Goal: Transaction & Acquisition: Purchase product/service

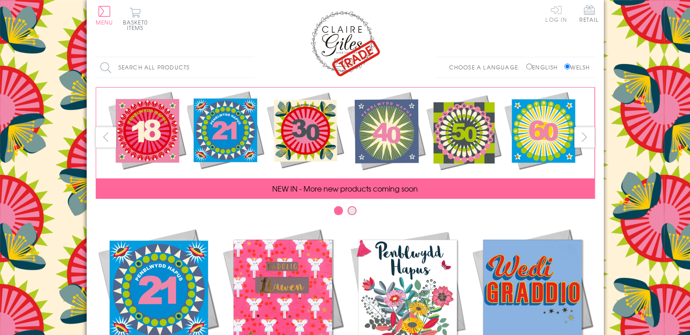
click at [557, 13] on link "Log In" at bounding box center [557, 14] width 22 height 18
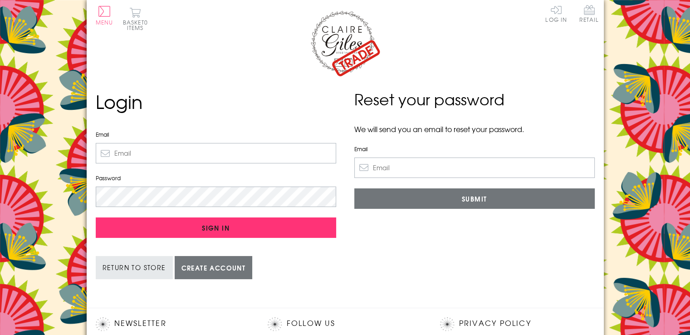
type input "[EMAIL_ADDRESS][DOMAIN_NAME]"
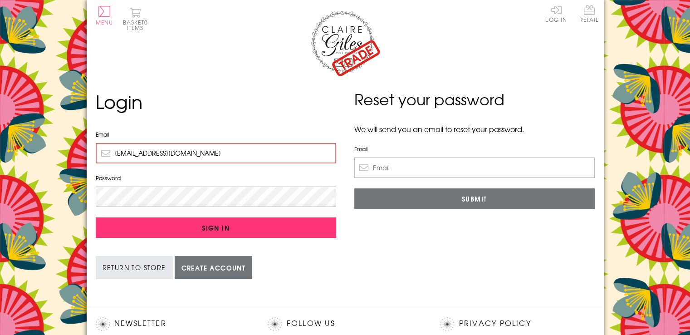
click at [212, 226] on input "Sign In" at bounding box center [216, 227] width 241 height 20
click at [214, 228] on input "Sign In" at bounding box center [216, 227] width 241 height 20
click at [214, 224] on input "Sign In" at bounding box center [216, 227] width 241 height 20
click at [213, 225] on input "Sign In" at bounding box center [216, 227] width 241 height 20
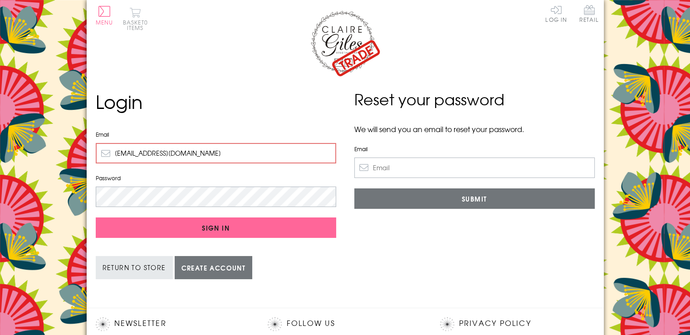
click at [140, 16] on button "Basket 0 items" at bounding box center [135, 18] width 25 height 23
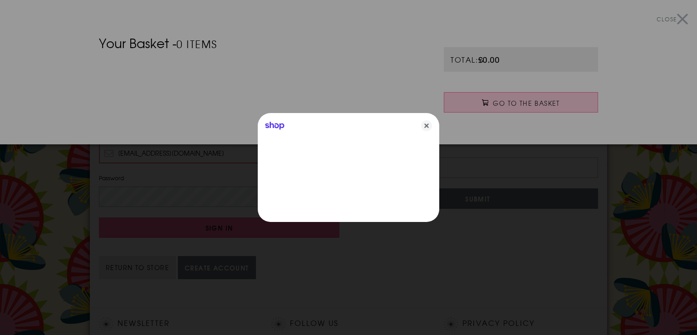
click at [675, 18] on div at bounding box center [348, 167] width 697 height 335
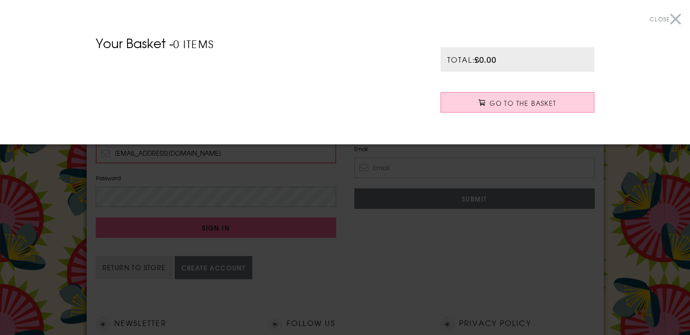
click at [677, 19] on button "Close" at bounding box center [665, 19] width 31 height 20
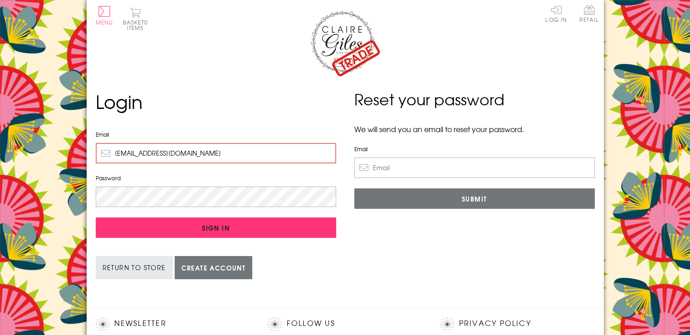
click at [249, 220] on input "Sign In" at bounding box center [216, 227] width 241 height 20
click at [207, 226] on input "Sign In" at bounding box center [216, 227] width 241 height 20
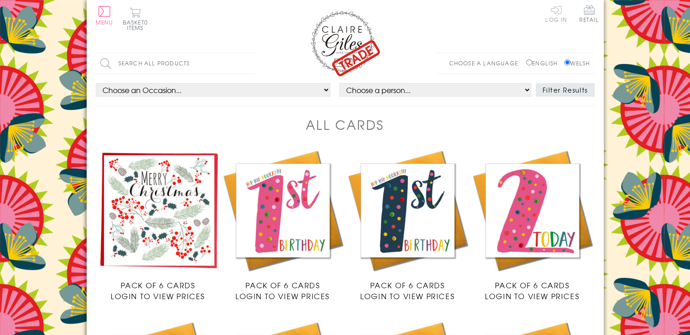
click at [559, 15] on link "Log In" at bounding box center [557, 14] width 22 height 18
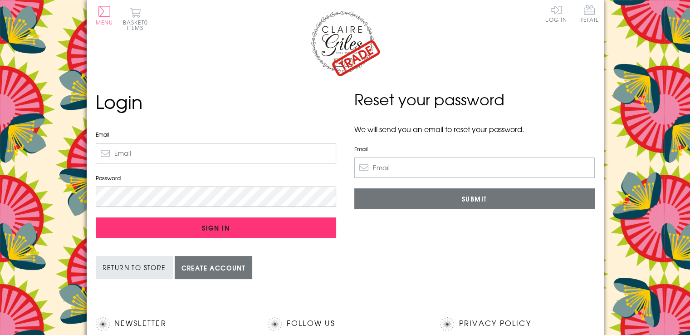
type input "suephair@aol.com"
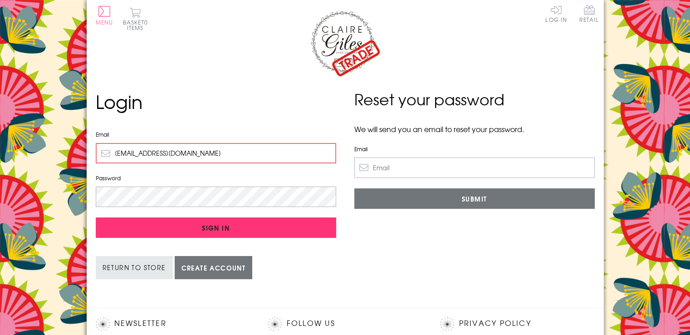
click at [209, 224] on input "Sign In" at bounding box center [216, 227] width 241 height 20
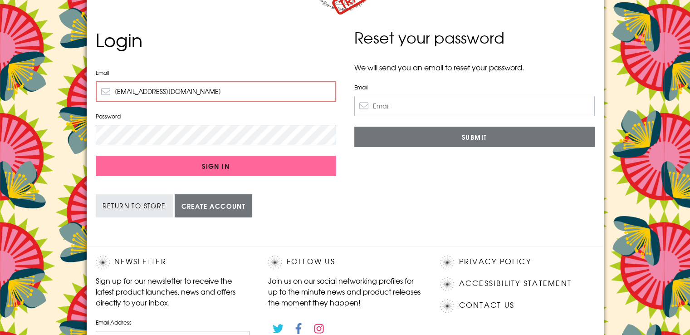
scroll to position [56, 0]
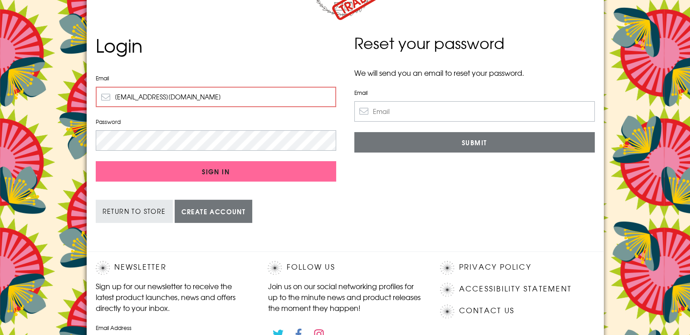
drag, startPoint x: 684, startPoint y: 150, endPoint x: 694, endPoint y: 144, distance: 11.8
click at [690, 144] on html "Close Dolenni Cyflym Home Your Account Login Your Basket Contact Us All Occasio…" at bounding box center [345, 240] width 690 height 592
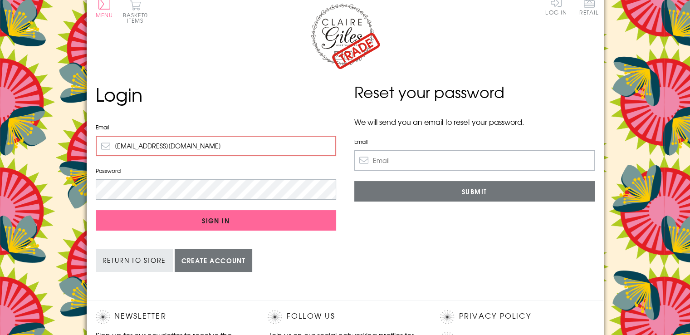
scroll to position [0, 0]
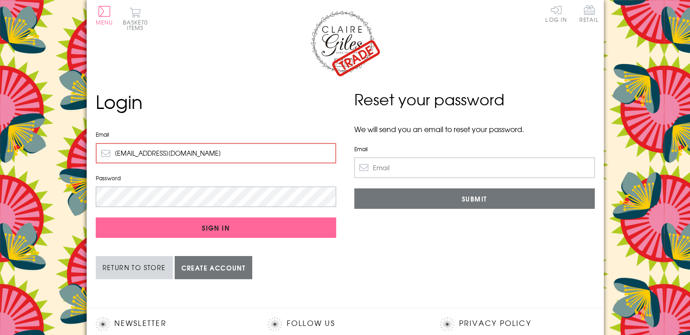
click at [143, 267] on link "Return to Store" at bounding box center [134, 267] width 77 height 23
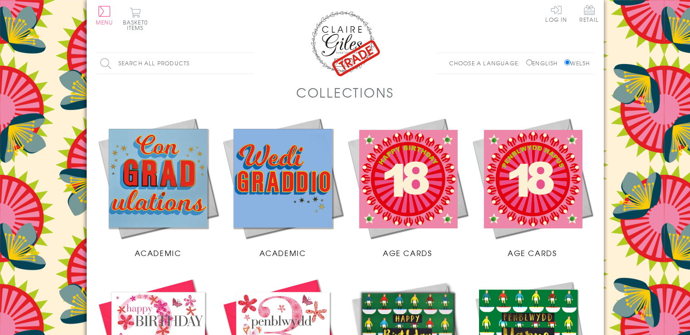
scroll to position [46, 0]
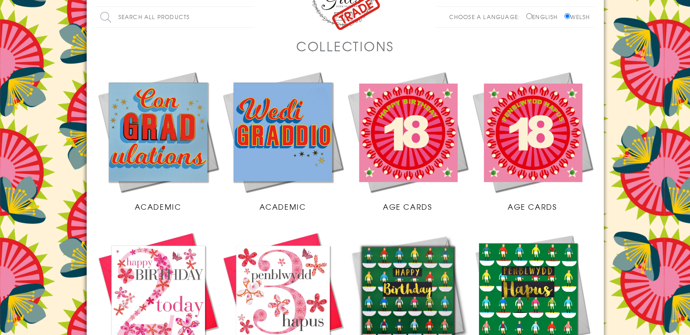
click at [401, 134] on img at bounding box center [407, 131] width 125 height 125
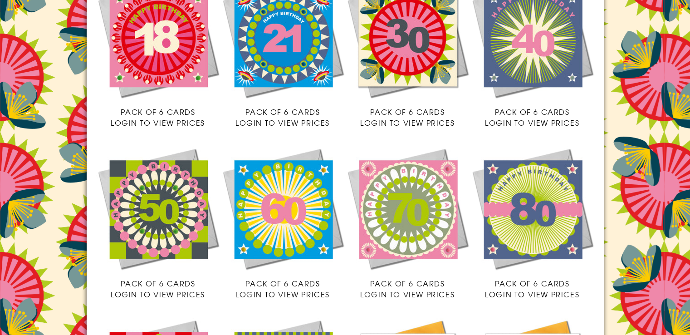
scroll to position [145, 0]
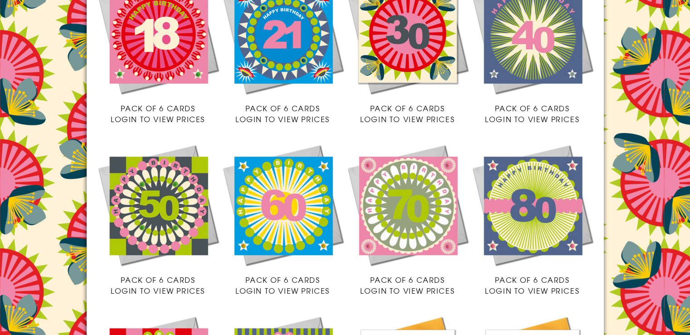
click at [154, 217] on img at bounding box center [158, 205] width 125 height 125
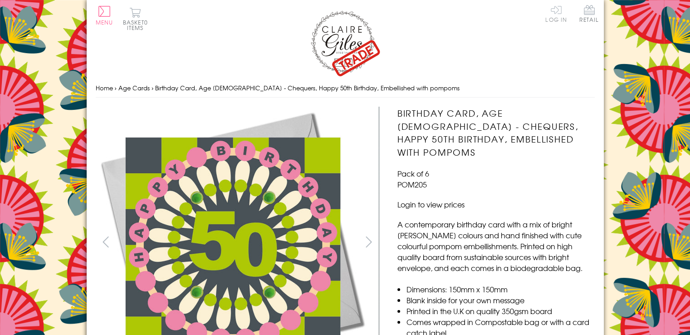
click at [563, 11] on link "Log In" at bounding box center [557, 14] width 22 height 18
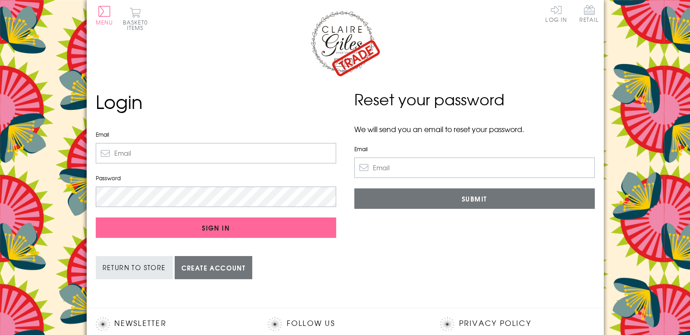
type input "suephair@aol.com"
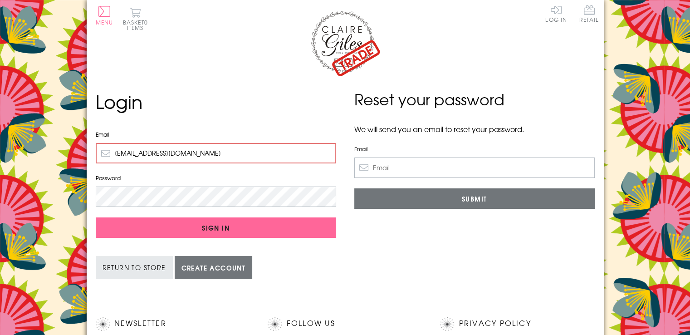
click at [211, 151] on input "suephair@aol.com" at bounding box center [216, 153] width 241 height 20
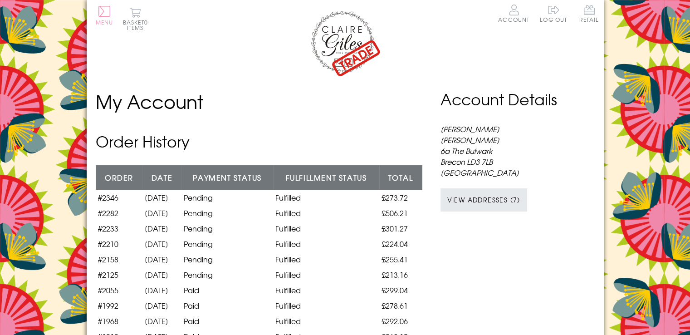
click at [103, 11] on button "Menu" at bounding box center [105, 15] width 18 height 19
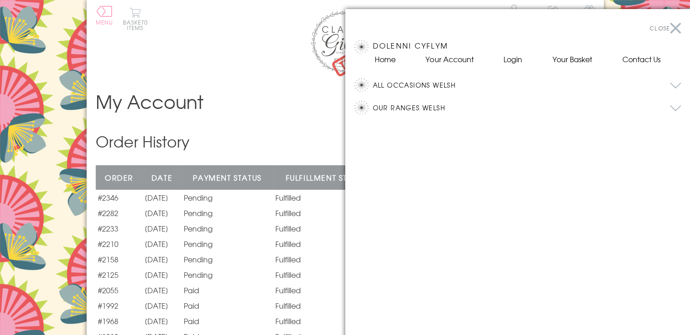
click at [411, 85] on button "All Occasions Welsh" at bounding box center [527, 85] width 309 height 14
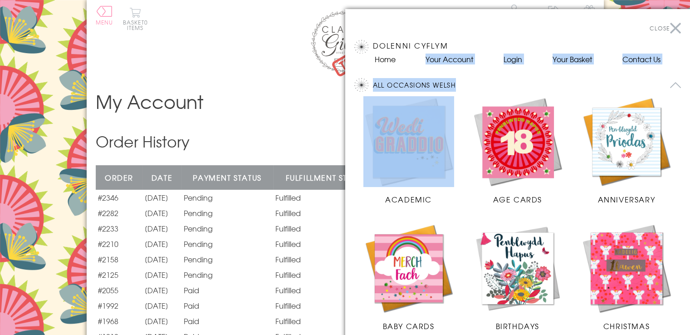
drag, startPoint x: 415, startPoint y: 71, endPoint x: 454, endPoint y: 128, distance: 69.4
click at [454, 128] on section "Close Dolenni Cyflym Home Your Account Login Your Basket Contact Us All Occasio…" at bounding box center [517, 176] width 345 height 335
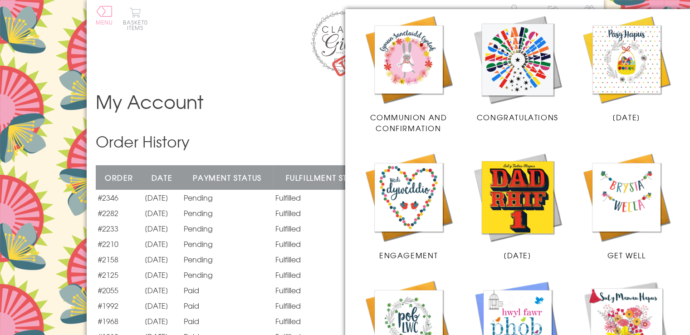
scroll to position [353, 0]
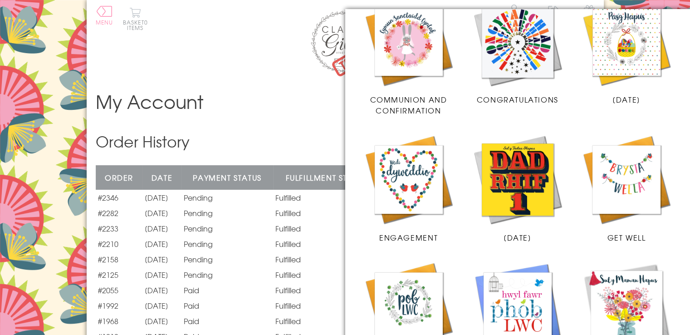
click at [512, 48] on img at bounding box center [518, 41] width 91 height 91
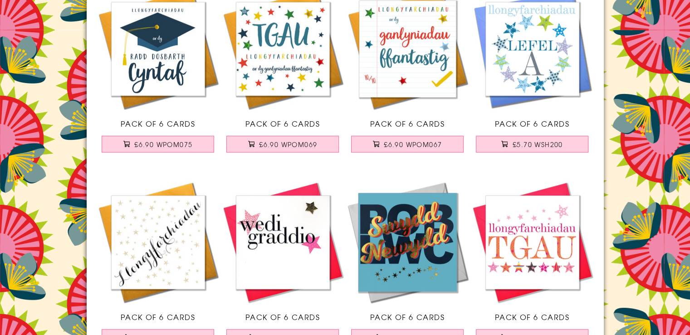
scroll to position [520, 0]
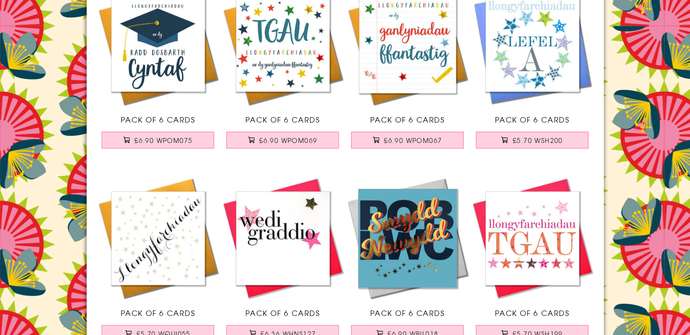
drag, startPoint x: 692, startPoint y: 53, endPoint x: 693, endPoint y: 153, distance: 99.4
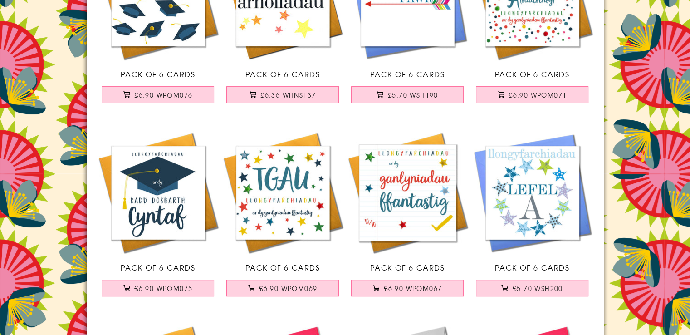
scroll to position [5, 0]
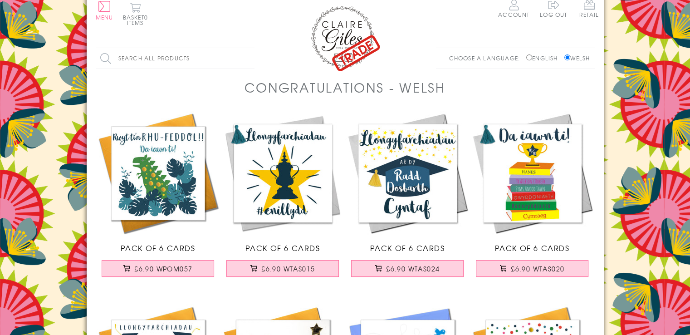
click at [370, 61] on div "Search all products Search Choose a language: English Welsh" at bounding box center [345, 63] width 499 height 30
click at [330, 36] on img at bounding box center [345, 38] width 73 height 68
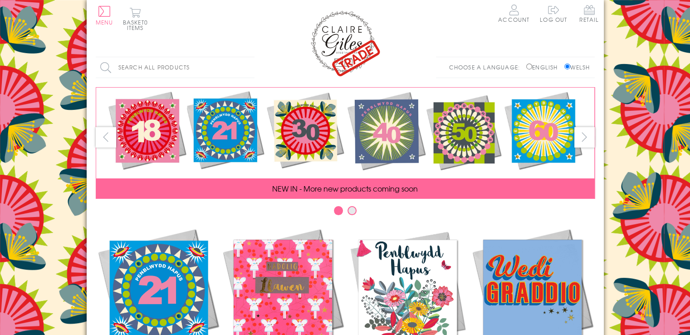
click at [146, 65] on input "Search all products" at bounding box center [175, 67] width 159 height 20
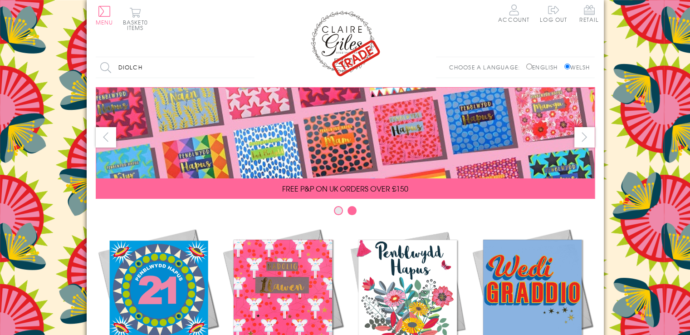
type input "diolch"
click at [246, 57] on input "Search" at bounding box center [250, 67] width 9 height 20
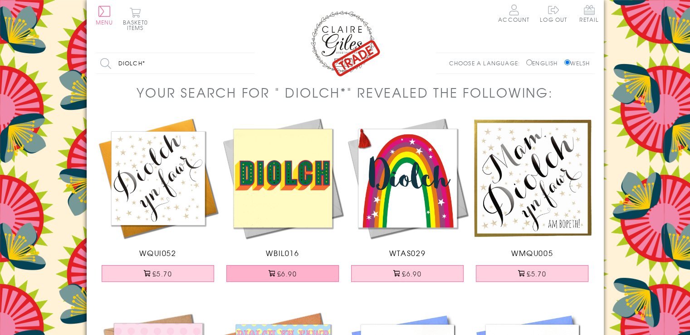
click at [274, 274] on span at bounding box center [272, 273] width 6 height 6
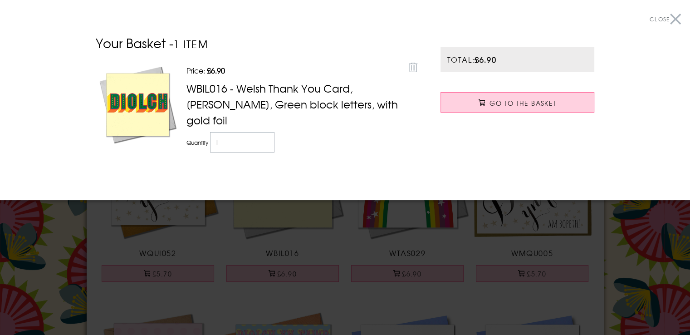
click at [677, 15] on button "Close" at bounding box center [665, 19] width 31 height 20
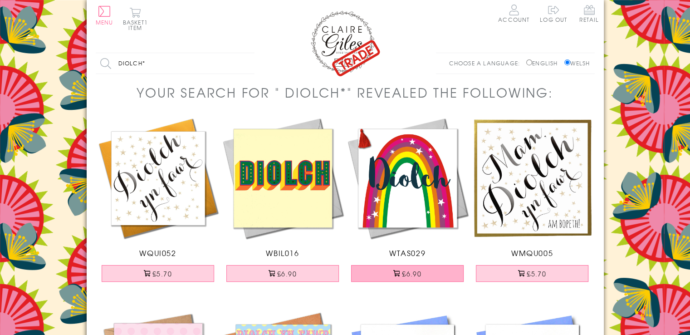
click at [398, 272] on span at bounding box center [397, 273] width 6 height 6
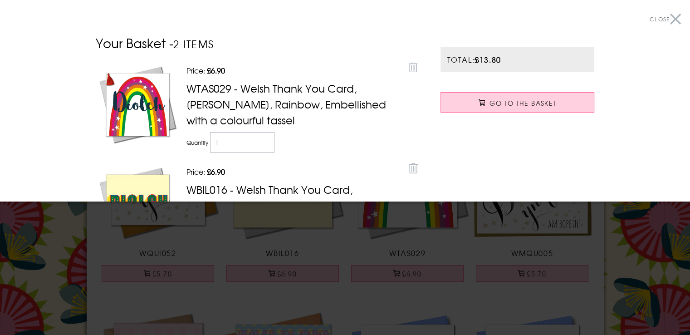
click at [670, 19] on button "Close" at bounding box center [665, 19] width 31 height 20
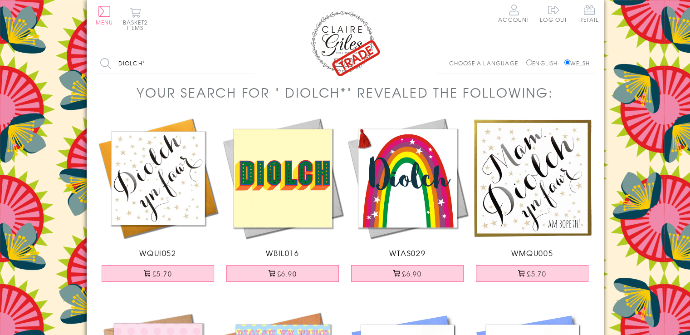
click at [175, 61] on input "diolch*" at bounding box center [175, 63] width 159 height 20
type input "d"
type input "llongyfarch"
click at [246, 53] on input "Search" at bounding box center [250, 63] width 9 height 20
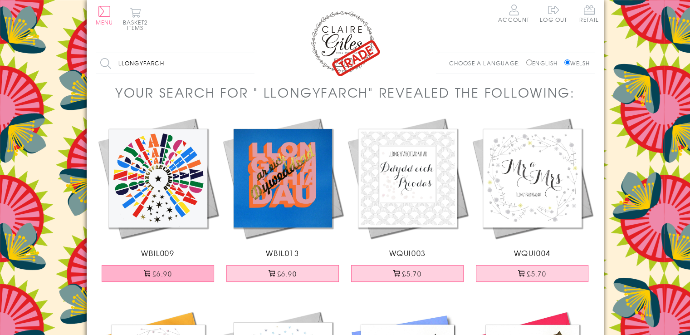
click at [158, 273] on button "£6.90" at bounding box center [158, 273] width 113 height 17
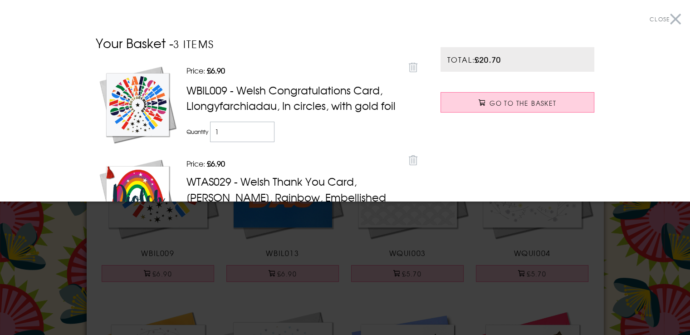
click at [665, 19] on button "Close" at bounding box center [665, 19] width 31 height 20
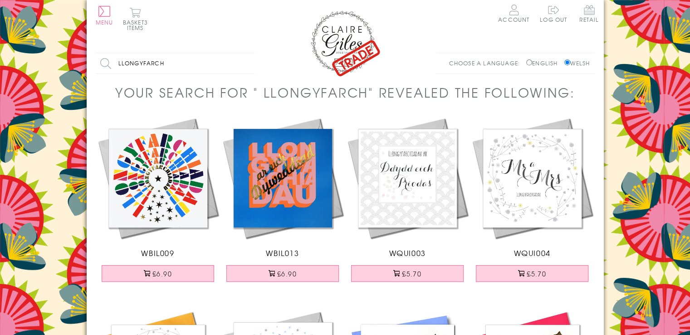
click at [168, 66] on input "llongyfarch" at bounding box center [175, 63] width 159 height 20
type input "l"
click at [100, 14] on button "Menu" at bounding box center [105, 15] width 18 height 19
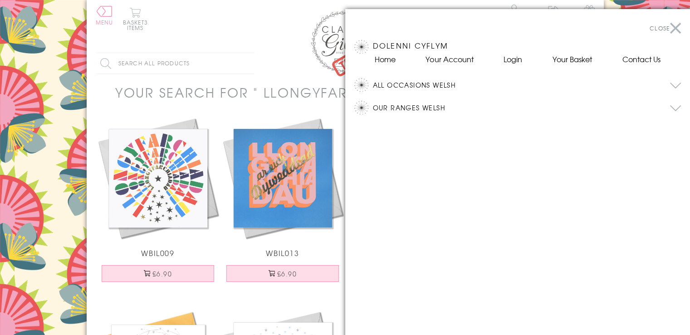
click at [416, 84] on button "All Occasions Welsh" at bounding box center [527, 85] width 309 height 14
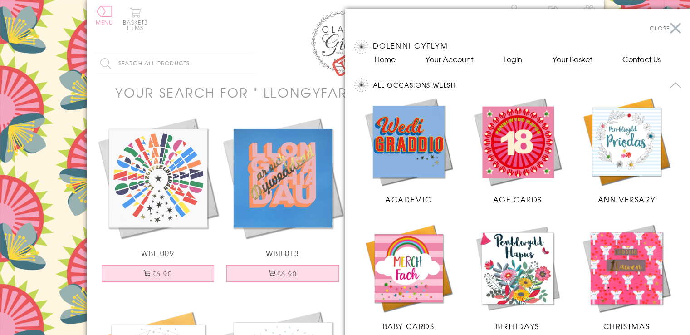
click at [405, 268] on img at bounding box center [409, 268] width 91 height 91
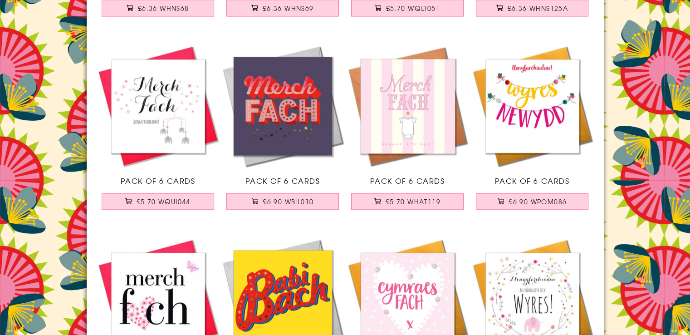
scroll to position [1467, 0]
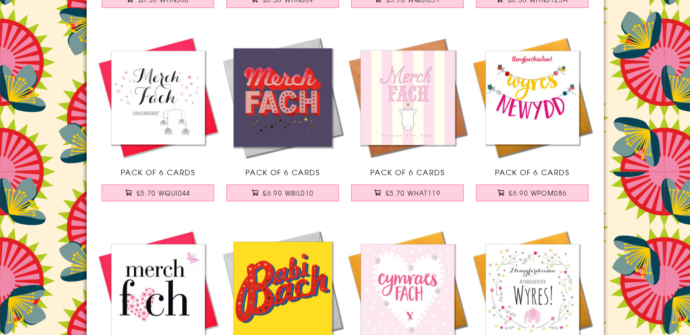
drag, startPoint x: 688, startPoint y: 251, endPoint x: 689, endPoint y: 295, distance: 44.5
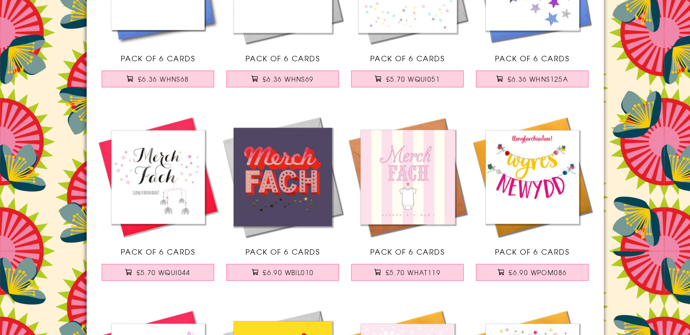
scroll to position [1331, 0]
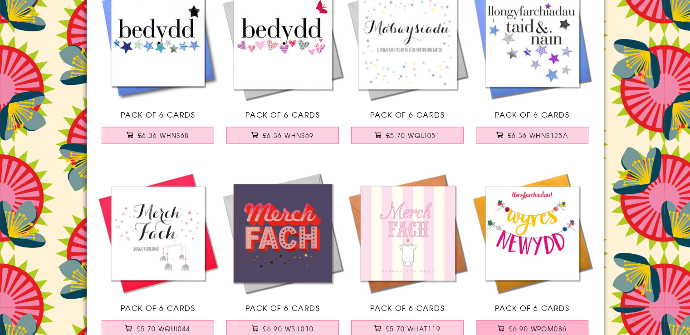
click at [541, 326] on span "£6.90 WPOM086" at bounding box center [538, 328] width 58 height 9
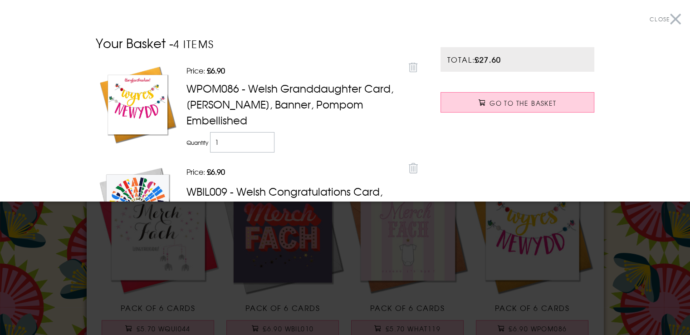
click at [670, 20] on button "Close" at bounding box center [665, 19] width 31 height 20
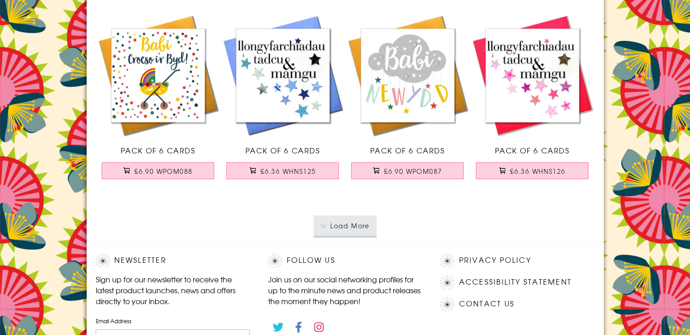
scroll to position [1896, 0]
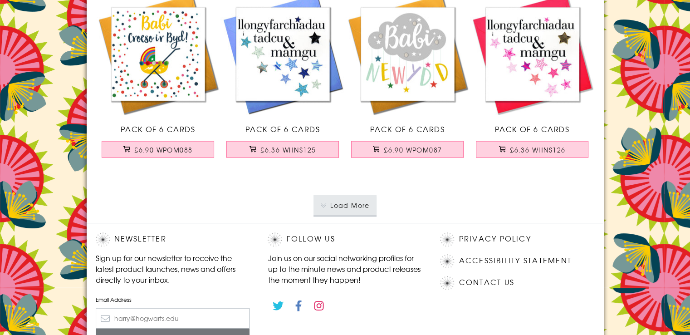
click at [354, 209] on button "Load More" at bounding box center [345, 205] width 63 height 20
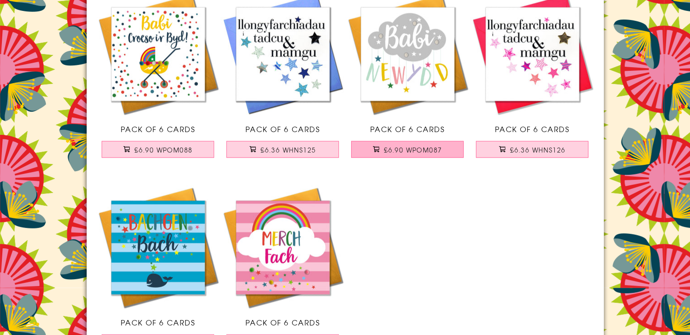
click at [409, 147] on span "£6.90 WPOM087" at bounding box center [413, 149] width 58 height 9
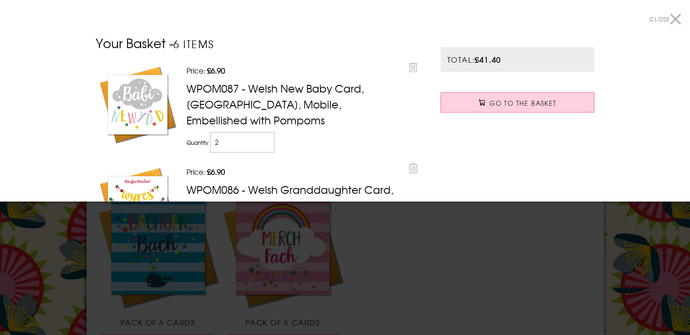
click at [669, 19] on button "Close" at bounding box center [665, 19] width 31 height 20
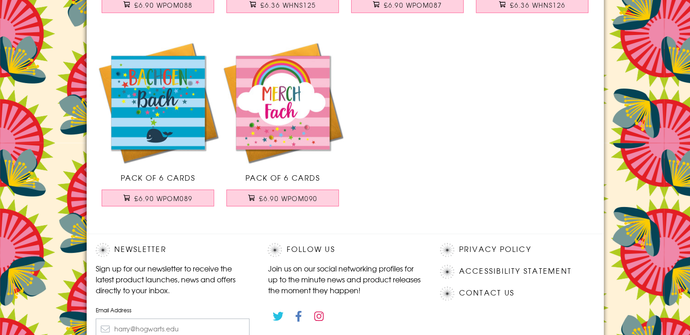
scroll to position [2056, 0]
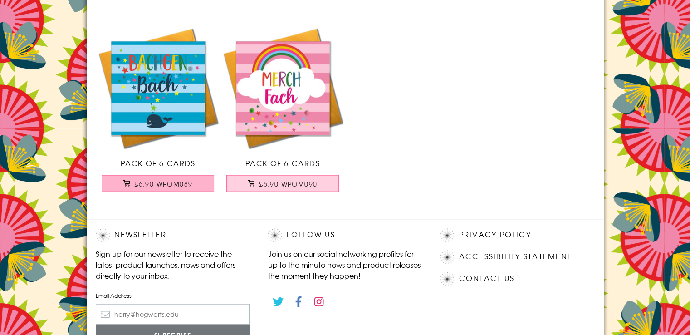
click at [165, 187] on span "£6.90 WPOM089" at bounding box center [163, 183] width 58 height 9
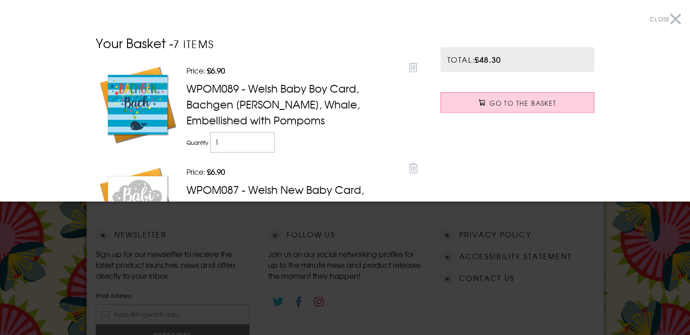
click at [671, 18] on button "Close" at bounding box center [665, 19] width 31 height 20
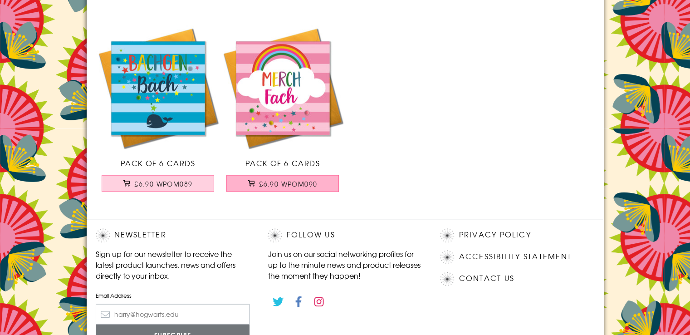
click at [267, 182] on span "£6.90 WPOM090" at bounding box center [288, 183] width 58 height 9
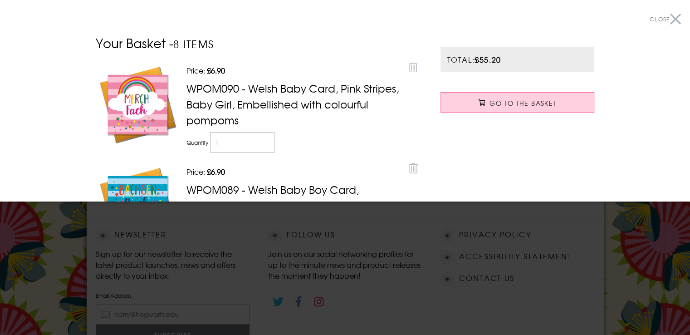
click at [668, 17] on button "Close" at bounding box center [665, 19] width 31 height 20
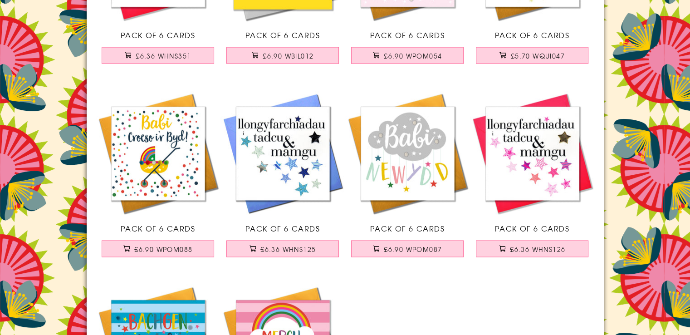
scroll to position [1803, 0]
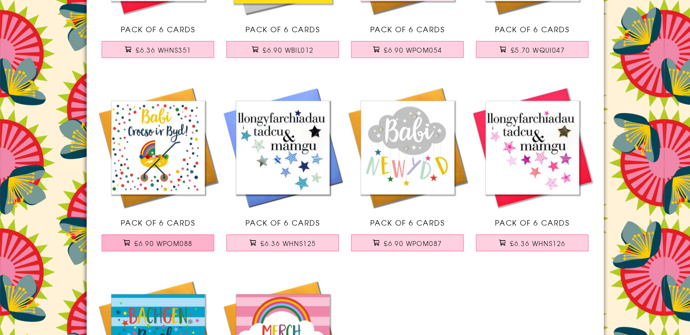
click at [161, 242] on span "£6.90 WPOM088" at bounding box center [163, 243] width 58 height 9
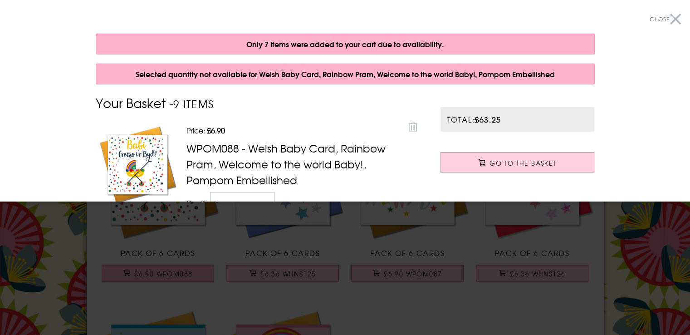
scroll to position [1862, 0]
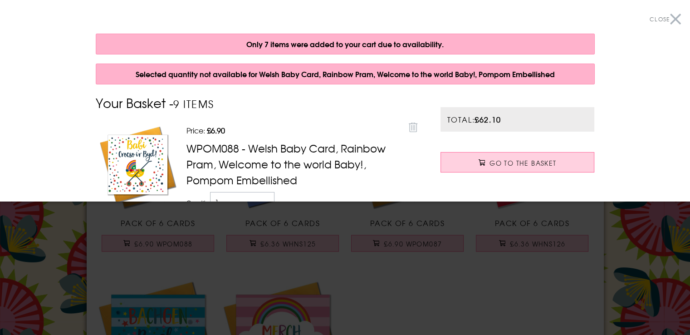
click at [667, 19] on button "Close" at bounding box center [665, 19] width 31 height 20
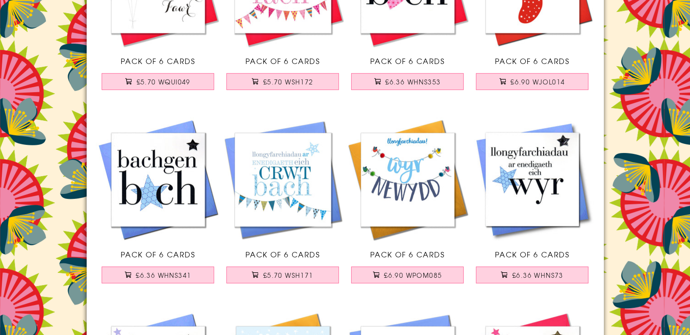
scroll to position [687, 0]
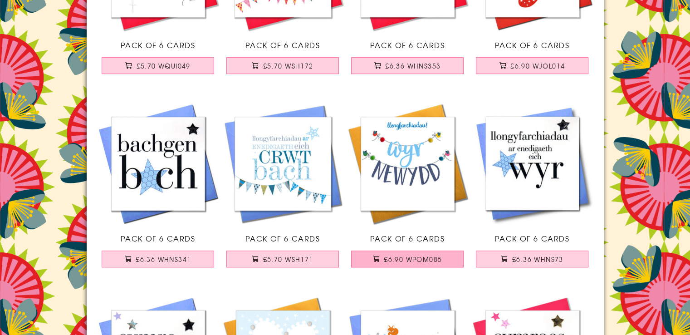
click at [418, 255] on span "£6.90 WPOM085" at bounding box center [413, 259] width 58 height 9
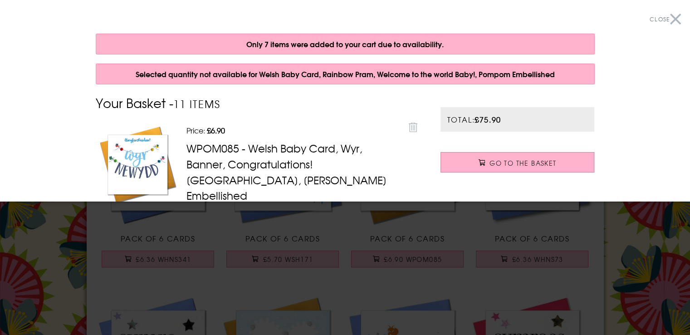
click at [490, 160] on span "Go to the Basket" at bounding box center [523, 162] width 67 height 9
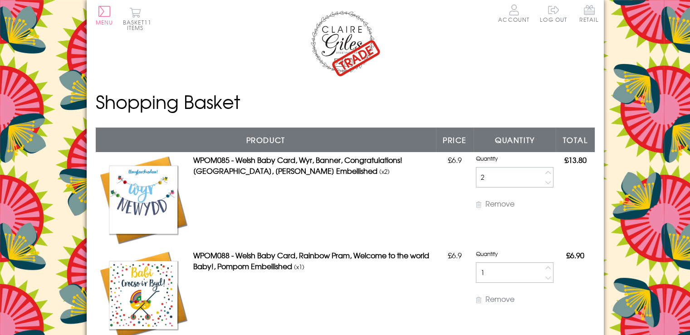
click at [543, 169] on button "button" at bounding box center [548, 172] width 10 height 10
type input "3"
click at [543, 184] on button "button" at bounding box center [548, 182] width 10 height 10
type input "2"
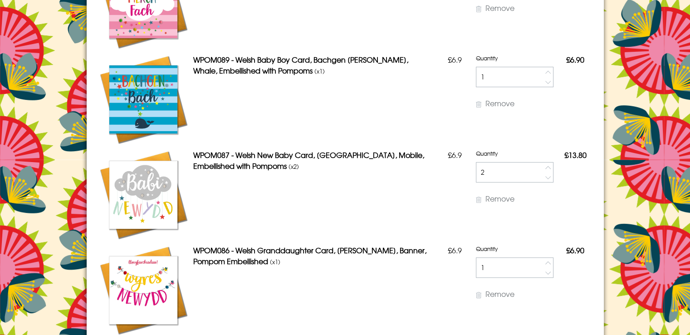
scroll to position [396, 0]
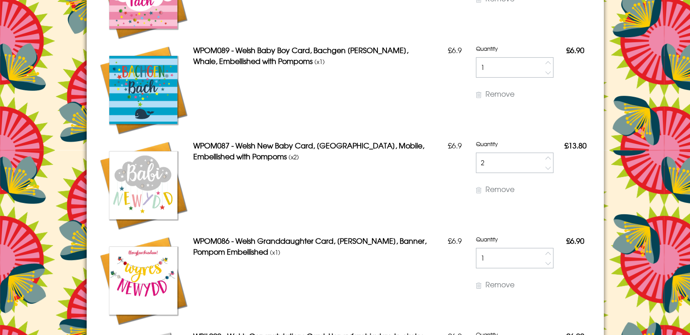
click at [690, 146] on html "Close Dolenni Cyflym Home Your Account Login Your Basket Contact Us All Occasio…" at bounding box center [345, 329] width 690 height 1451
click at [543, 168] on button "button" at bounding box center [548, 168] width 10 height 10
type input "1"
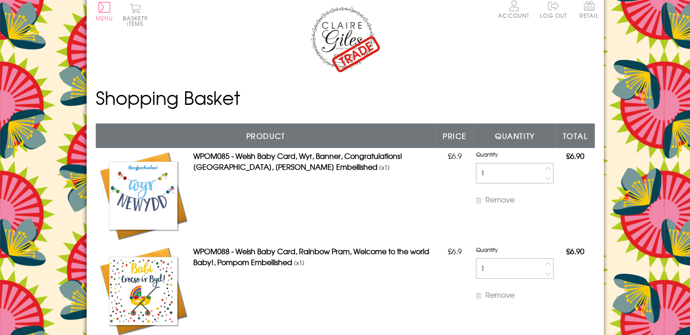
scroll to position [0, 0]
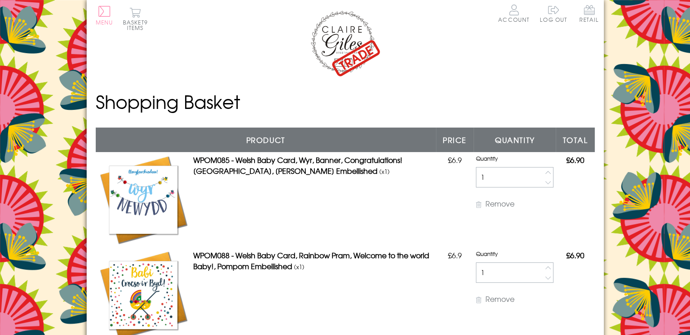
click at [105, 14] on button "Menu" at bounding box center [105, 15] width 18 height 19
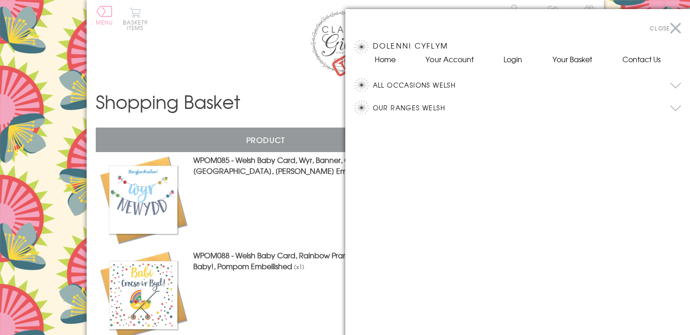
click at [401, 83] on button "All Occasions Welsh" at bounding box center [527, 85] width 309 height 14
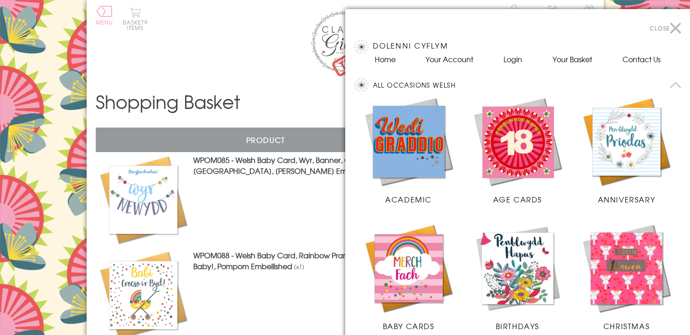
click at [506, 153] on img at bounding box center [518, 141] width 91 height 91
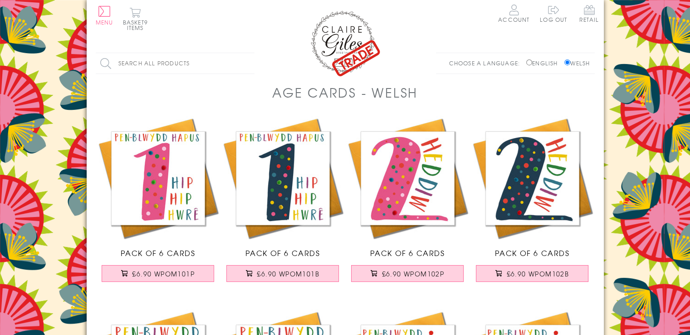
click at [140, 62] on input "Search all products" at bounding box center [175, 63] width 159 height 20
type input "50"
click at [246, 53] on input "Search" at bounding box center [250, 63] width 9 height 20
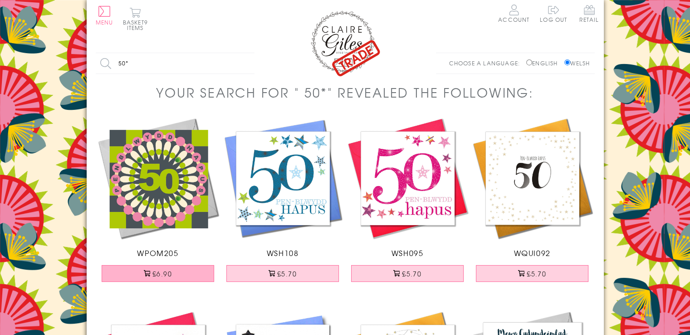
click at [161, 271] on button "£6.90" at bounding box center [158, 273] width 113 height 17
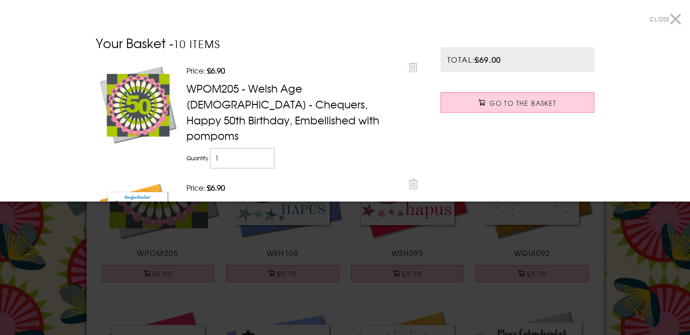
click at [669, 18] on button "Close" at bounding box center [665, 19] width 31 height 20
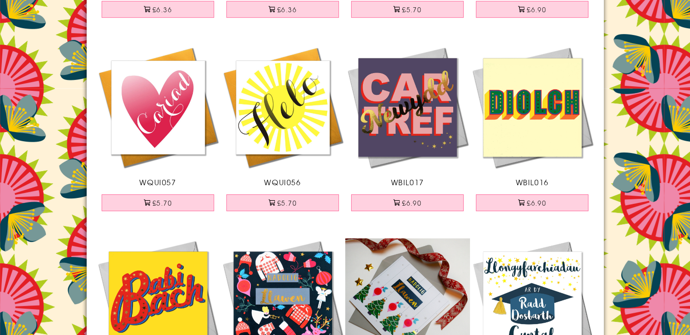
scroll to position [507, 0]
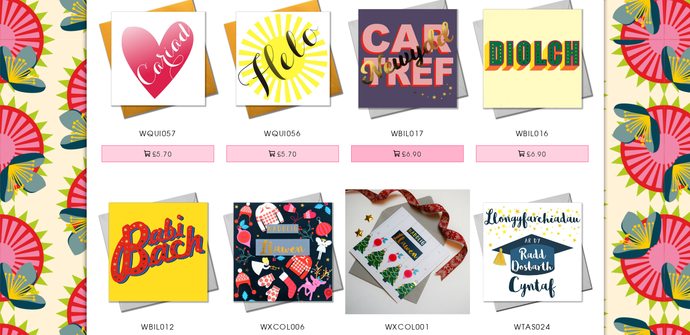
click at [391, 153] on button "£6.90" at bounding box center [407, 153] width 113 height 17
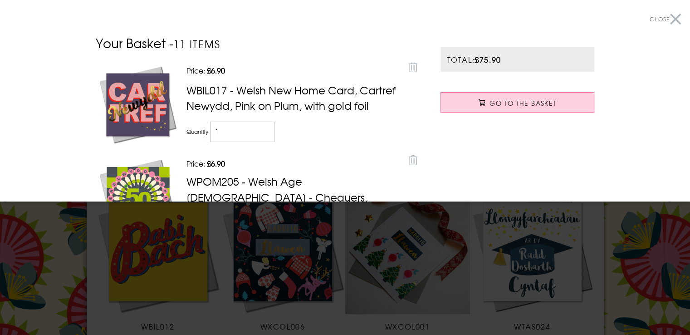
click at [667, 17] on button "Close" at bounding box center [665, 19] width 31 height 20
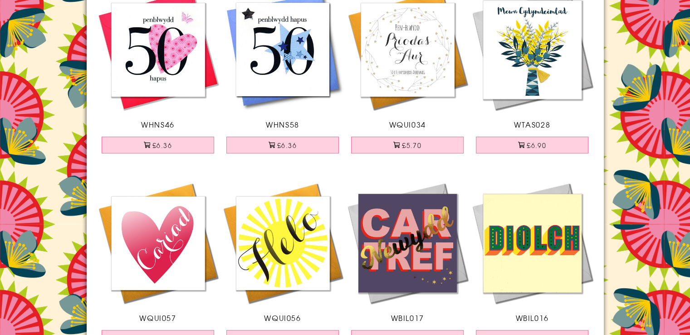
scroll to position [0, 0]
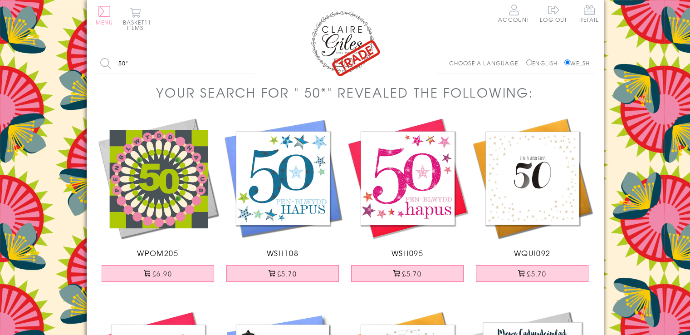
click at [104, 12] on button "Menu" at bounding box center [105, 15] width 18 height 19
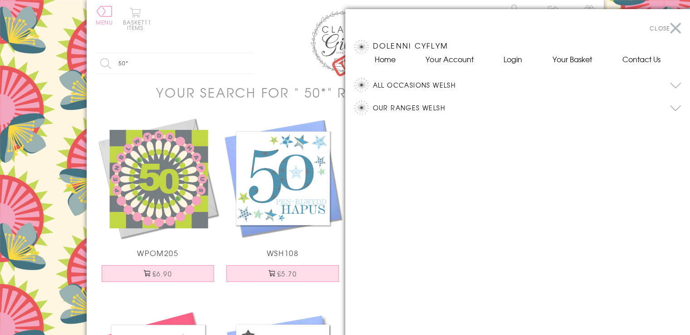
click at [388, 84] on button "All Occasions Welsh" at bounding box center [527, 85] width 309 height 14
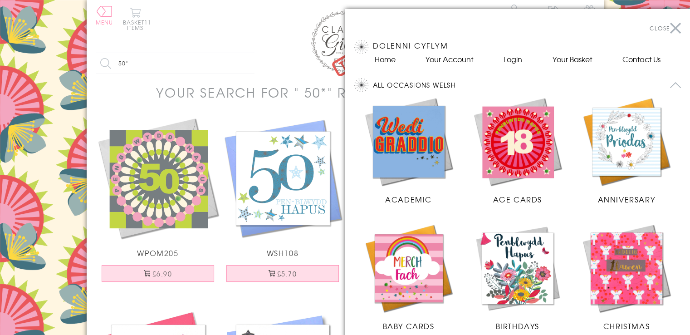
click at [514, 143] on img at bounding box center [518, 141] width 91 height 91
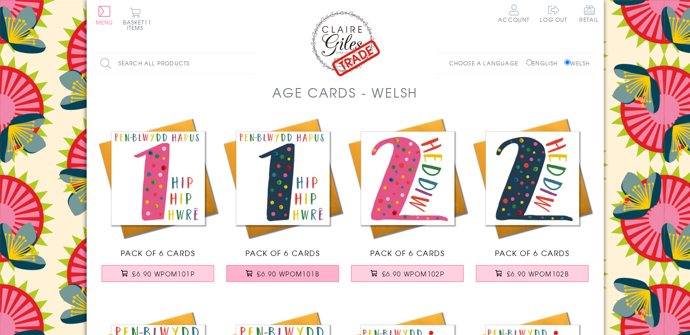
click at [299, 269] on span "£6.90 WPOM101B" at bounding box center [288, 273] width 63 height 9
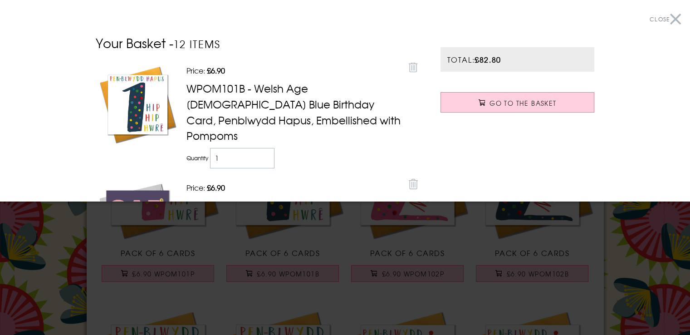
click at [668, 18] on button "Close" at bounding box center [665, 19] width 31 height 20
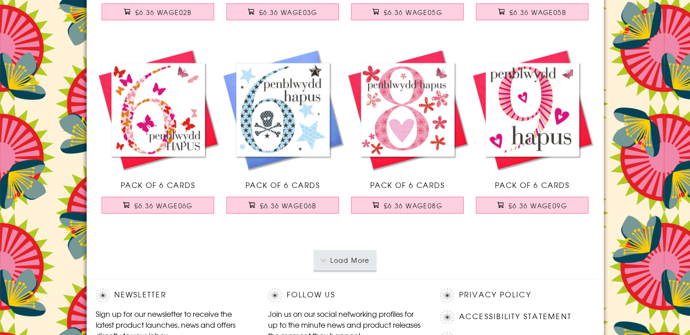
scroll to position [1816, 0]
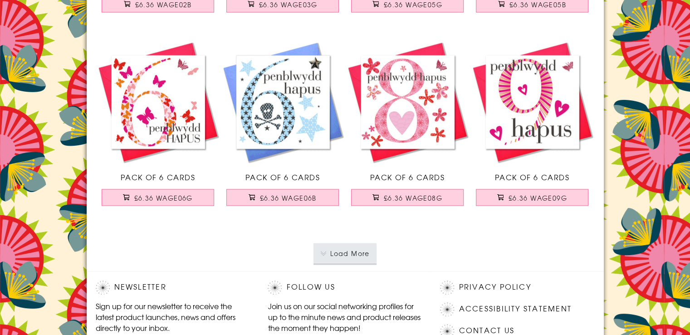
click at [350, 245] on button "Load More" at bounding box center [345, 253] width 63 height 20
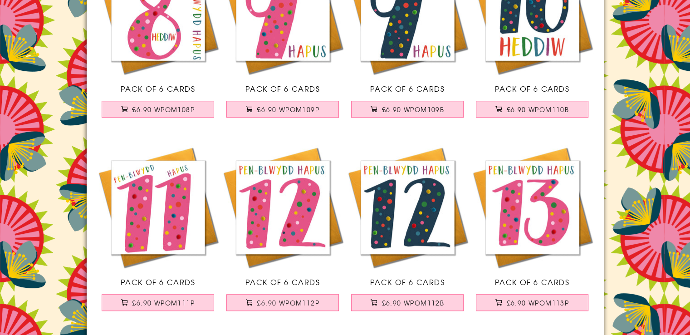
scroll to position [0, 0]
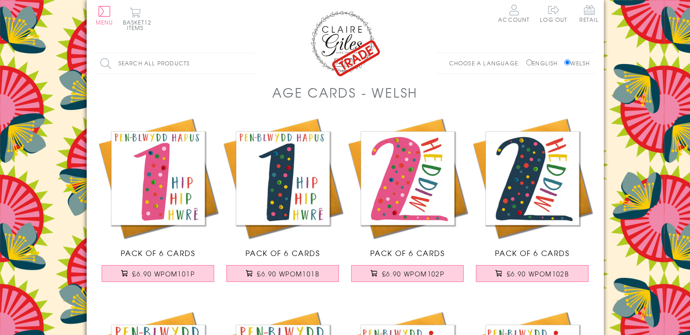
click at [143, 63] on input "Search all products" at bounding box center [175, 63] width 159 height 20
type input "age 8"
click at [246, 53] on input "Search" at bounding box center [250, 63] width 9 height 20
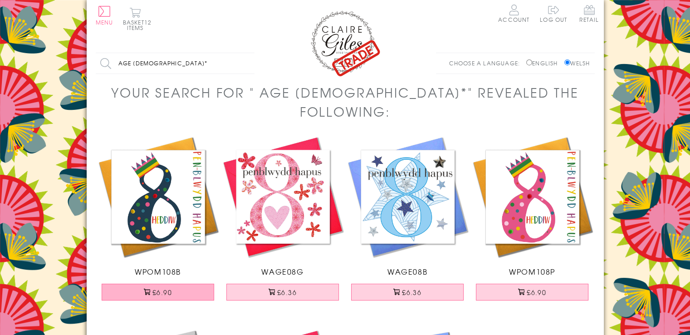
click at [170, 284] on button "£6.90" at bounding box center [158, 292] width 113 height 17
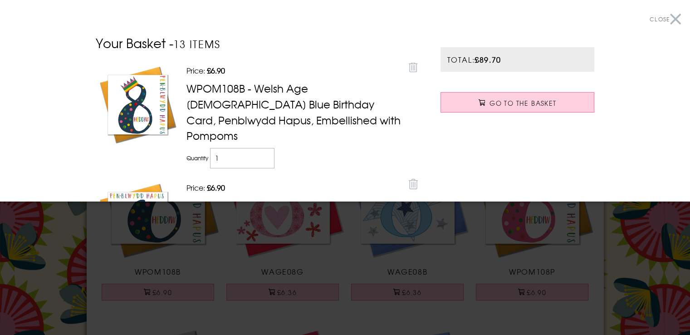
click at [669, 19] on button "Close" at bounding box center [665, 19] width 31 height 20
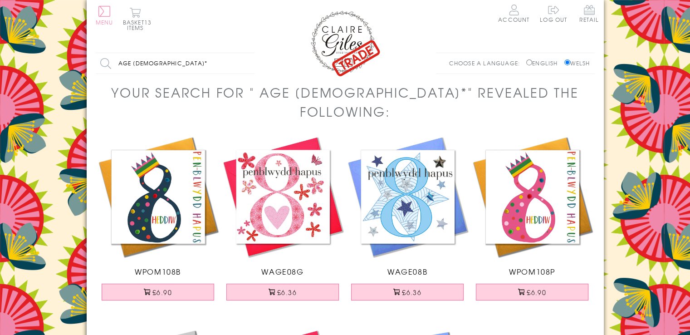
click at [100, 15] on button "Menu" at bounding box center [105, 15] width 18 height 19
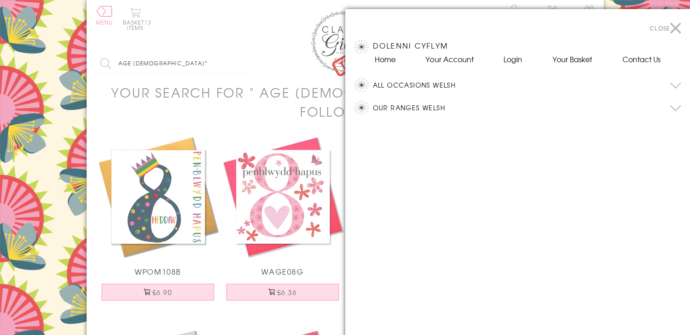
click at [393, 83] on button "All Occasions Welsh" at bounding box center [527, 85] width 309 height 14
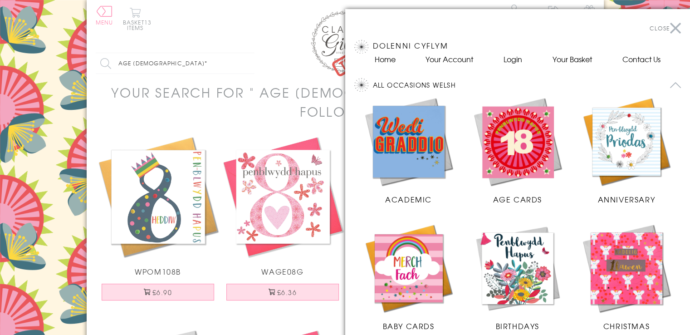
click at [519, 272] on img at bounding box center [518, 268] width 91 height 91
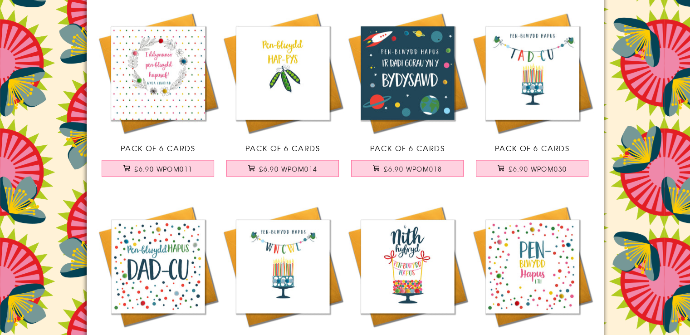
scroll to position [1695, 0]
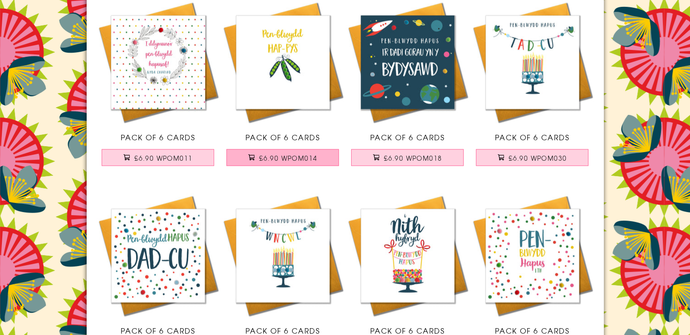
click at [293, 158] on span "£6.90 WPOM014" at bounding box center [288, 157] width 58 height 9
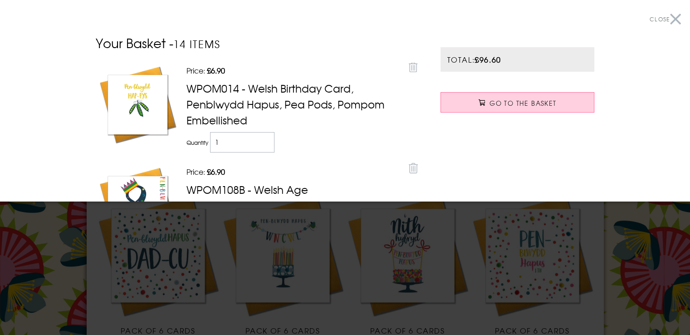
click at [669, 21] on button "Close" at bounding box center [665, 19] width 31 height 20
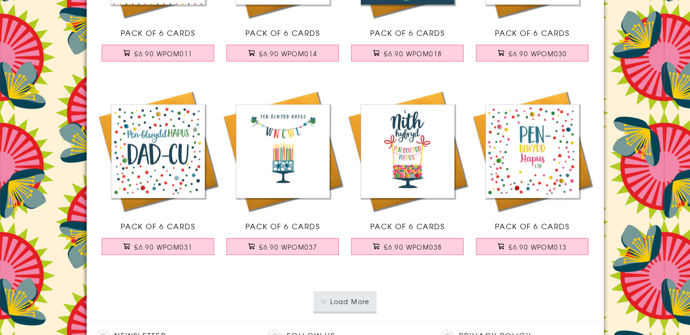
scroll to position [1818, 0]
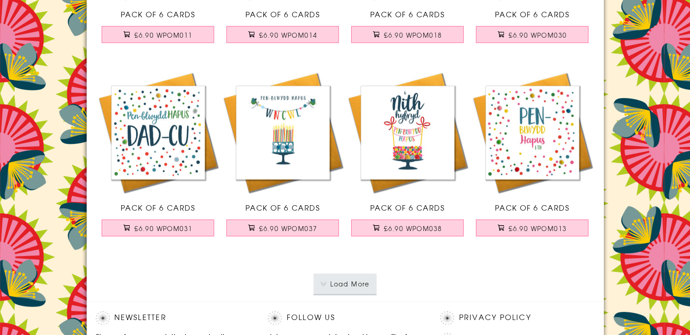
click at [356, 280] on button "Load More" at bounding box center [345, 284] width 63 height 20
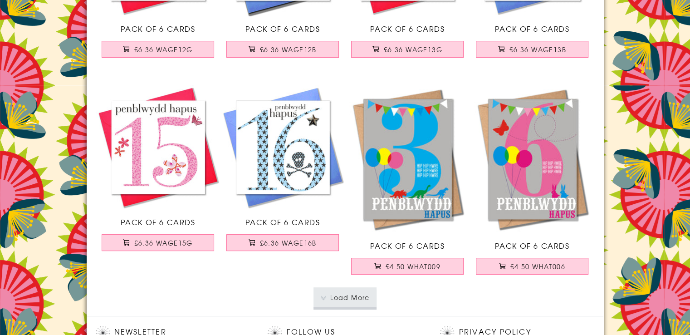
scroll to position [3948, 0]
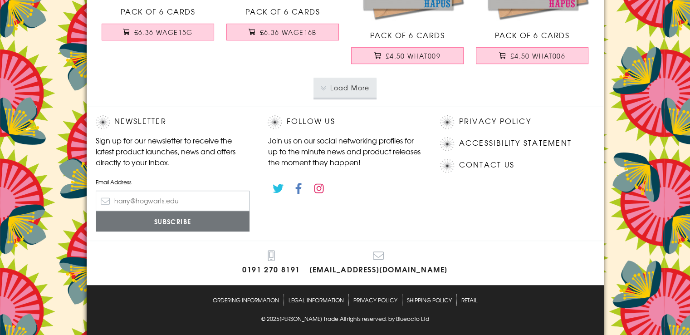
click at [339, 82] on button "Load More" at bounding box center [345, 88] width 63 height 20
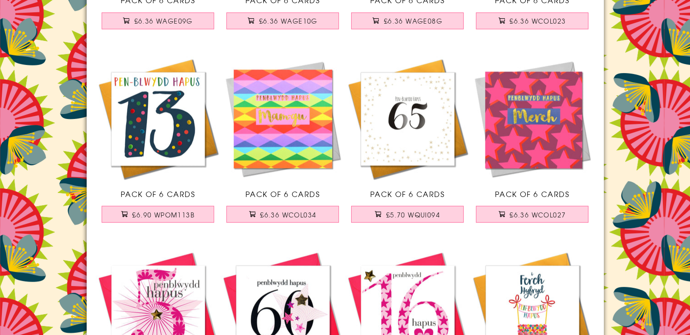
scroll to position [5127, 0]
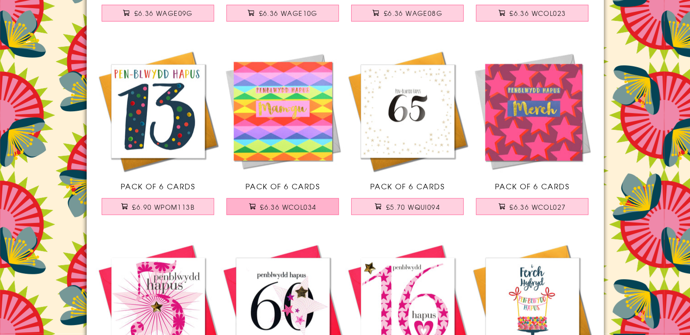
click at [283, 202] on span "£6.36 WCOL034" at bounding box center [288, 206] width 56 height 9
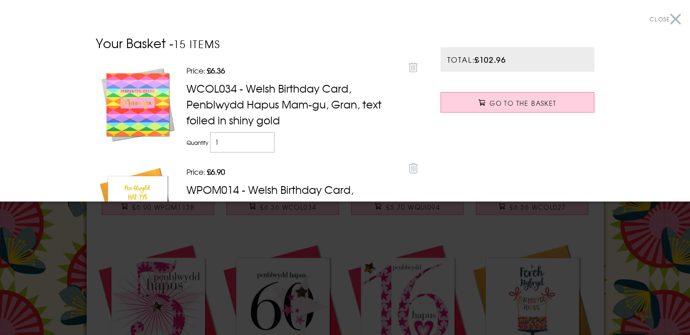
click at [668, 18] on button "Close" at bounding box center [665, 19] width 31 height 20
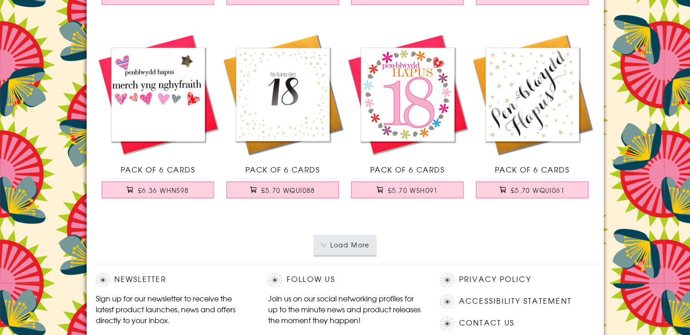
scroll to position [5726, 0]
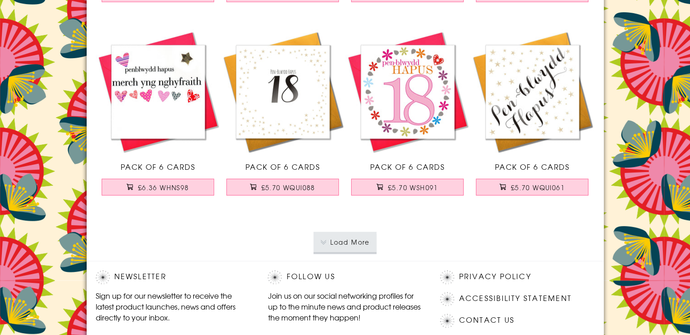
click at [329, 251] on p "Load More" at bounding box center [345, 242] width 499 height 38
click at [343, 237] on button "Load More" at bounding box center [345, 243] width 63 height 20
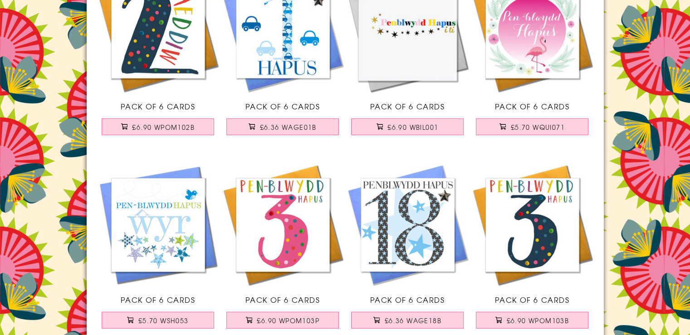
scroll to position [6198, 0]
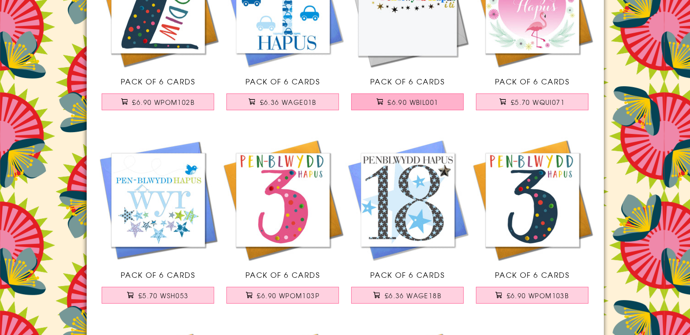
click at [407, 98] on span "£6.90 WBIL001" at bounding box center [413, 102] width 51 height 9
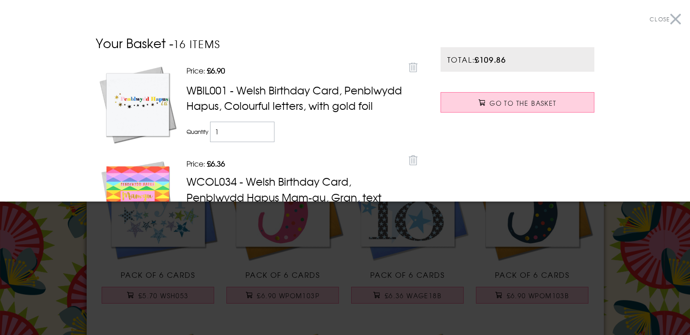
click at [669, 12] on button "Close" at bounding box center [665, 19] width 31 height 20
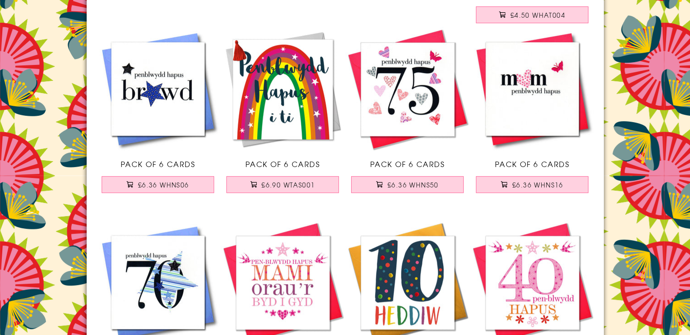
scroll to position [7505, 0]
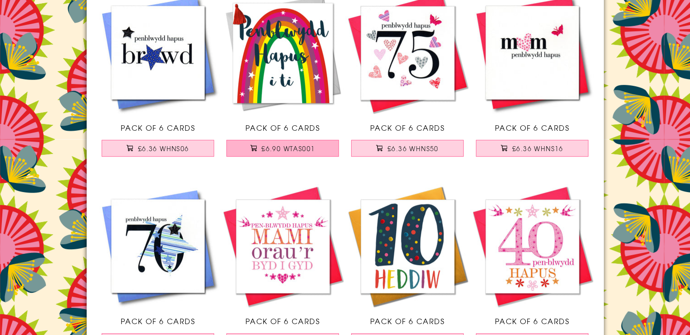
click at [274, 140] on button "£6.90 WTAS001" at bounding box center [282, 148] width 113 height 17
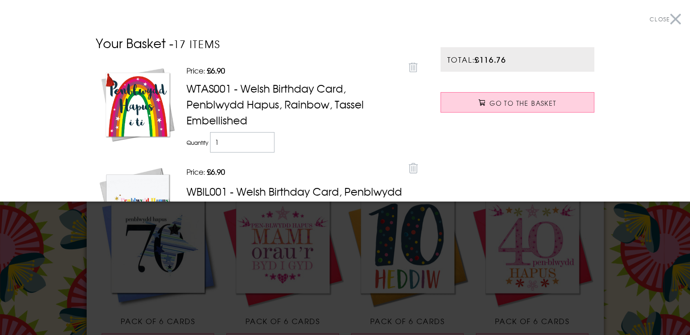
click at [668, 21] on button "Close" at bounding box center [665, 19] width 31 height 20
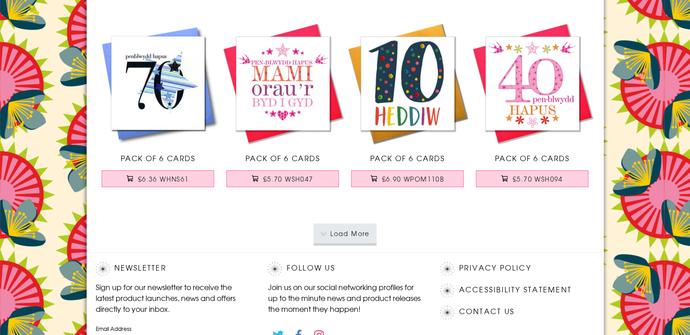
scroll to position [7741, 0]
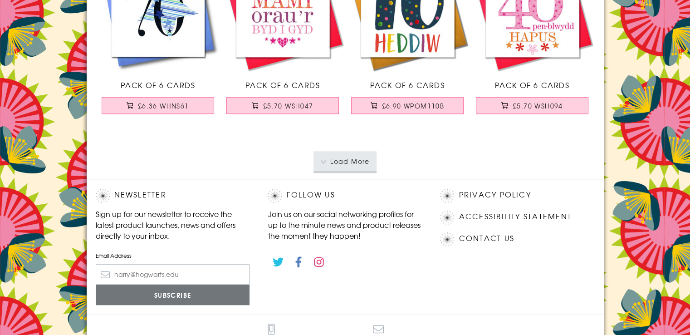
click at [339, 153] on button "Load More" at bounding box center [345, 161] width 63 height 20
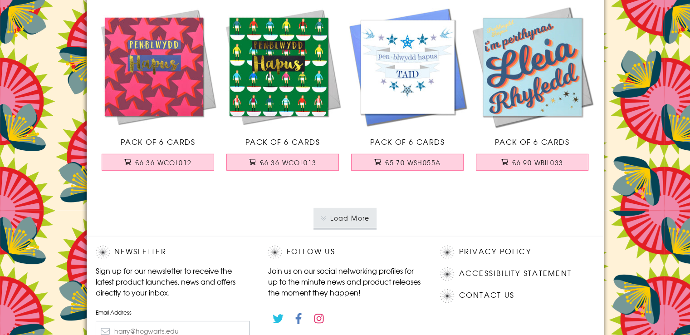
scroll to position [9666, 0]
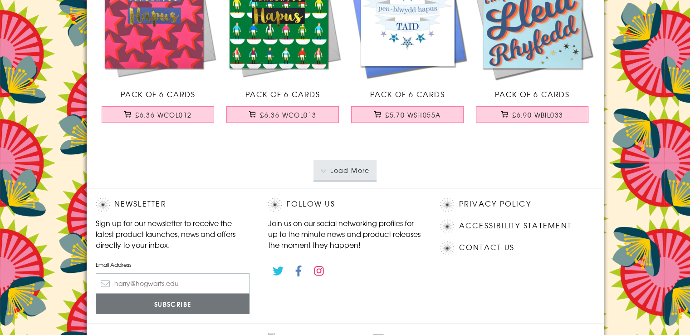
click at [340, 165] on button "Load More" at bounding box center [345, 170] width 63 height 20
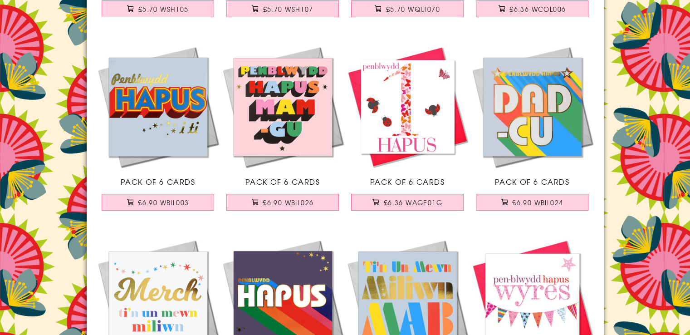
scroll to position [10555, 0]
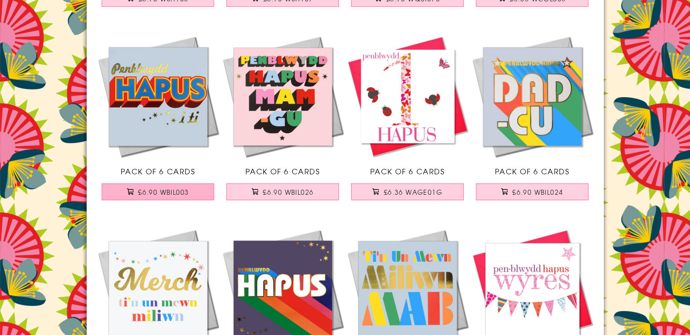
click at [145, 187] on span "£6.90 WBIL003" at bounding box center [163, 191] width 51 height 9
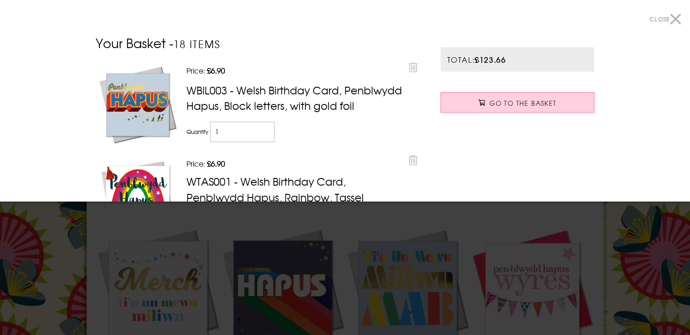
click at [665, 20] on button "Close" at bounding box center [665, 19] width 31 height 20
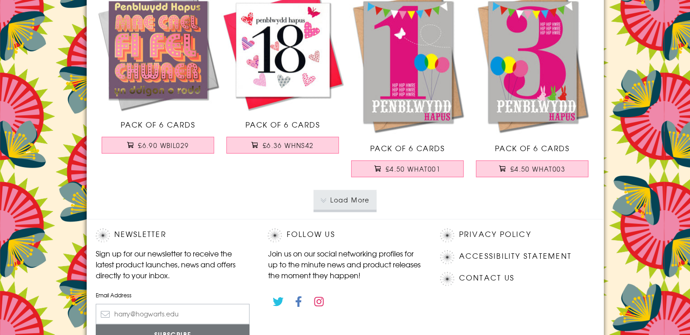
scroll to position [11590, 0]
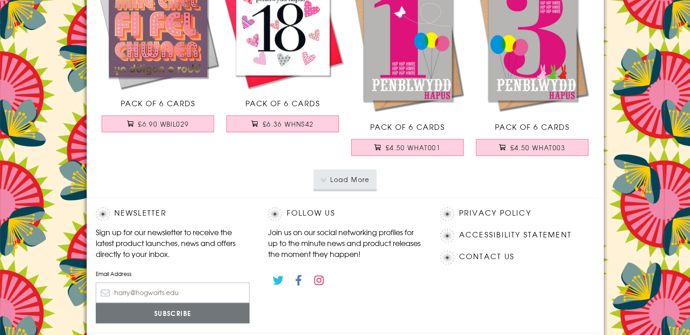
click at [341, 171] on button "Load More" at bounding box center [345, 179] width 63 height 20
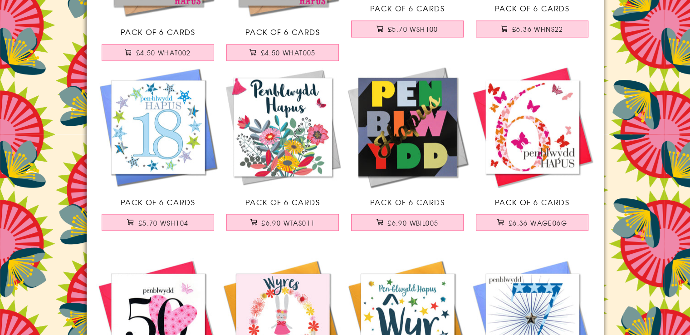
scroll to position [11881, 0]
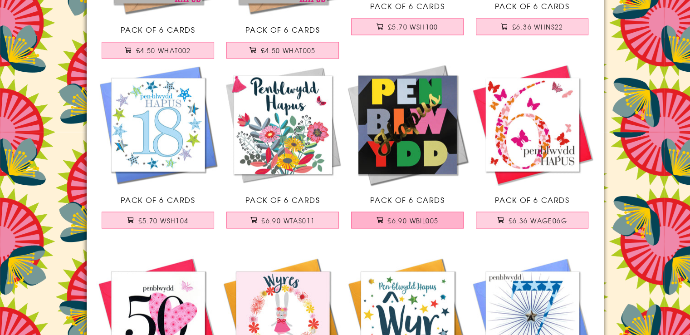
click at [423, 216] on span "£6.90 WBIL005" at bounding box center [413, 220] width 51 height 9
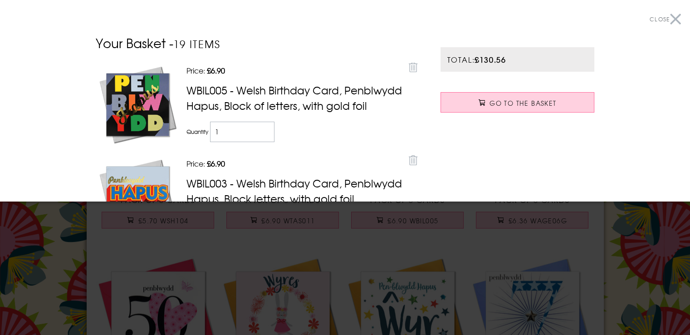
click at [670, 19] on button "Close" at bounding box center [665, 19] width 31 height 20
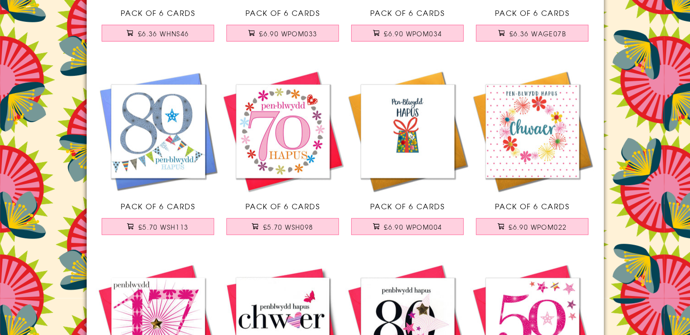
scroll to position [12316, 0]
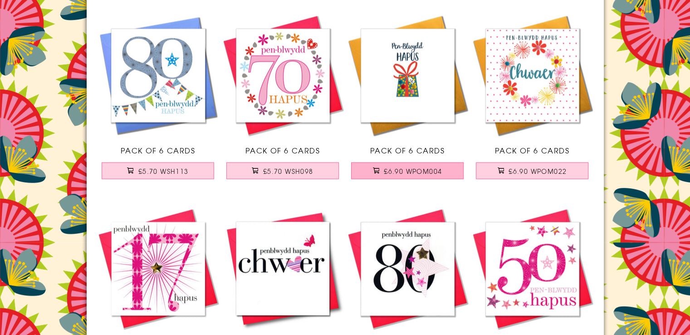
click at [419, 167] on span "£6.90 WPOM004" at bounding box center [413, 171] width 58 height 9
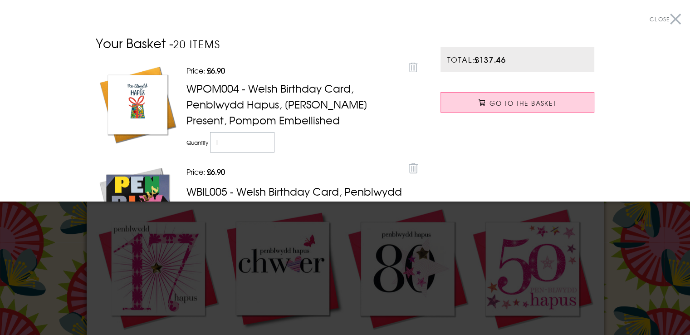
click at [671, 22] on button "Close" at bounding box center [665, 19] width 31 height 20
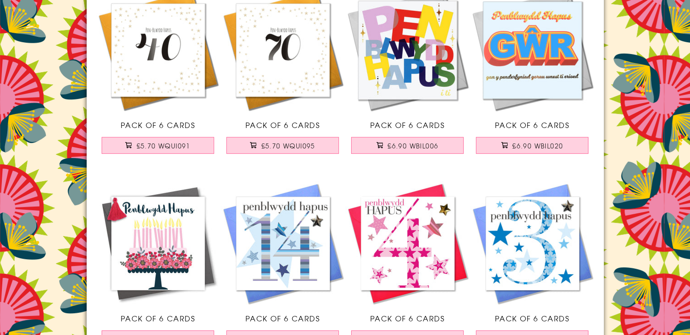
scroll to position [13133, 0]
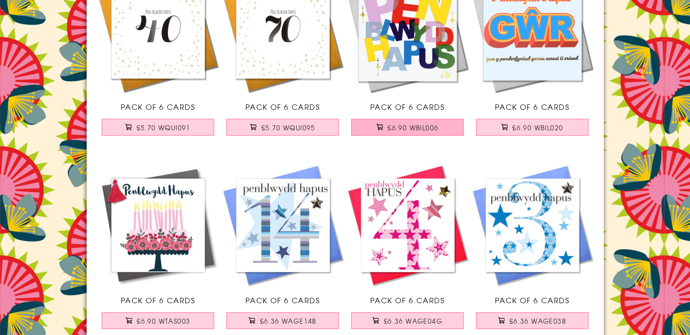
click at [418, 123] on span "£6.90 WBIL006" at bounding box center [413, 127] width 51 height 9
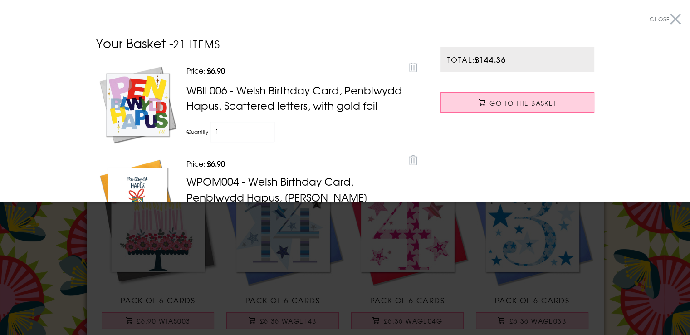
click at [669, 20] on button "Close" at bounding box center [665, 19] width 31 height 20
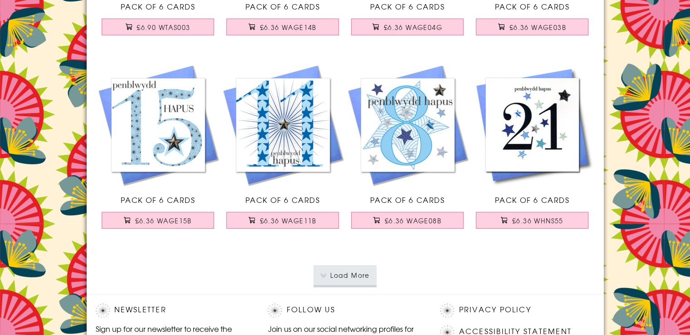
scroll to position [13497, 0]
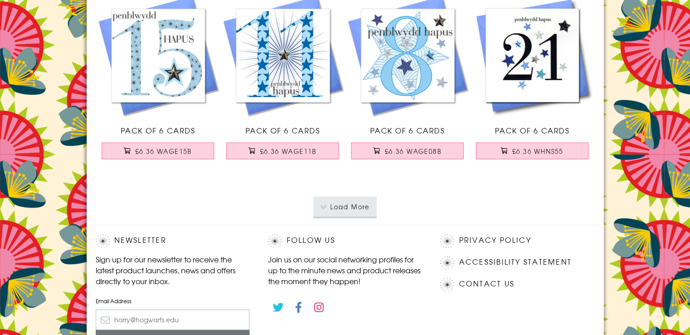
click at [347, 205] on button "Load More" at bounding box center [345, 207] width 63 height 20
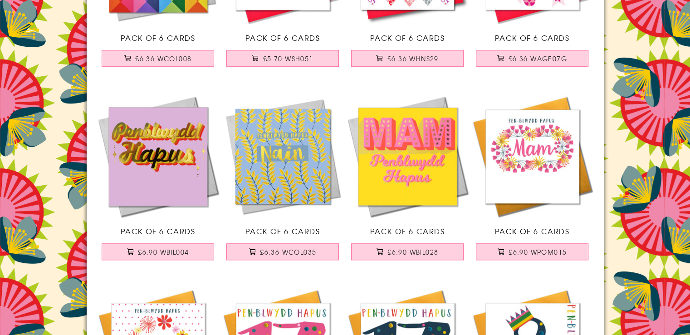
scroll to position [14822, 0]
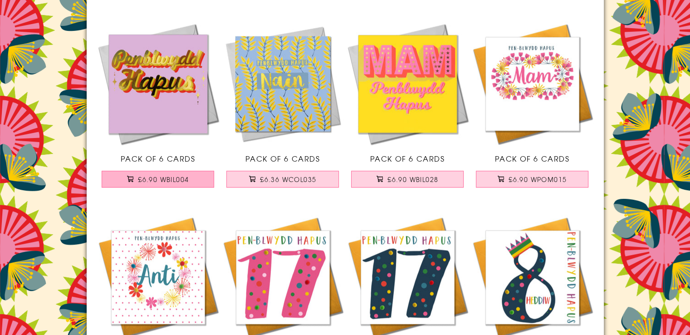
click at [148, 175] on span "£6.90 WBIL004" at bounding box center [163, 179] width 51 height 9
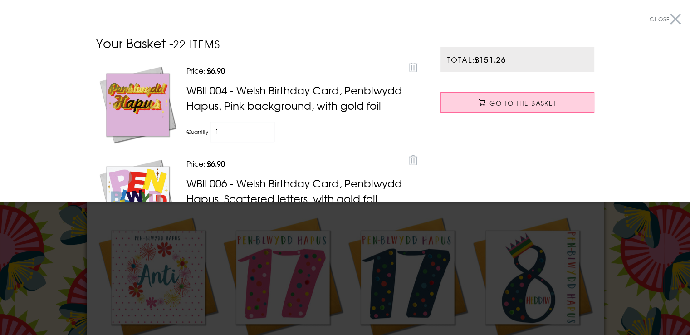
click at [667, 17] on button "Close" at bounding box center [665, 19] width 31 height 20
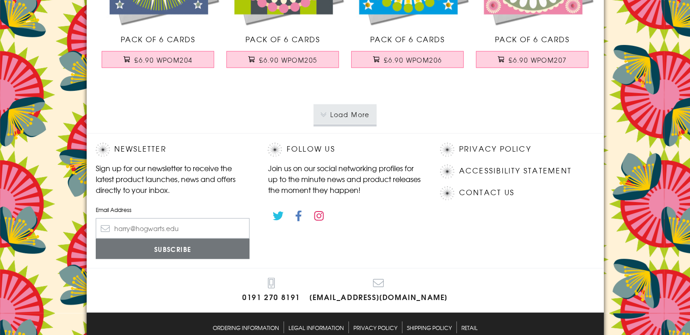
scroll to position [15530, 0]
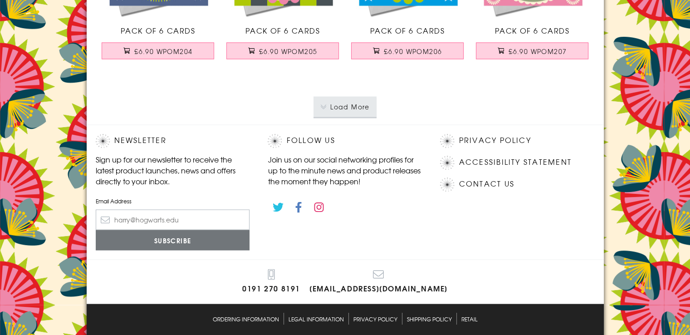
click at [344, 100] on button "Load More" at bounding box center [345, 107] width 63 height 20
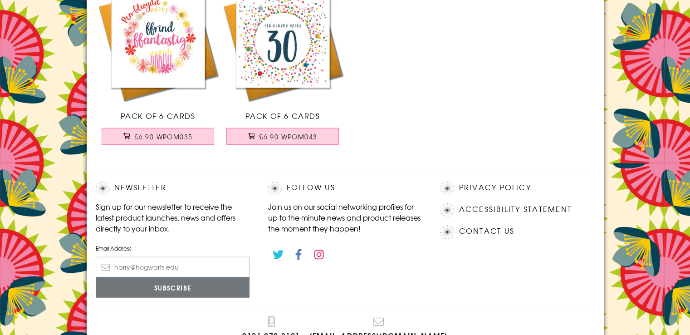
scroll to position [16220, 0]
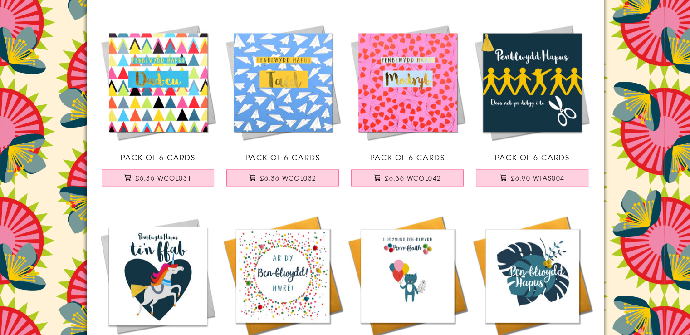
scroll to position [0, 0]
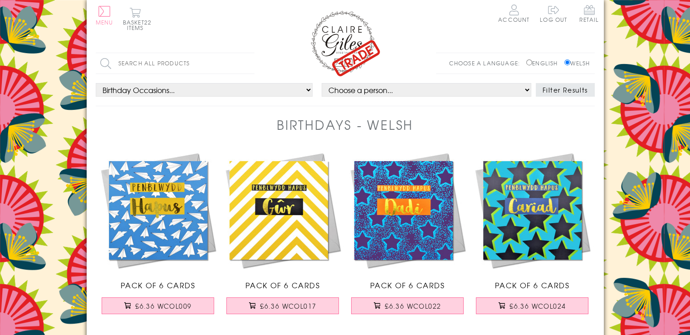
click at [107, 22] on span "Menu" at bounding box center [105, 22] width 18 height 8
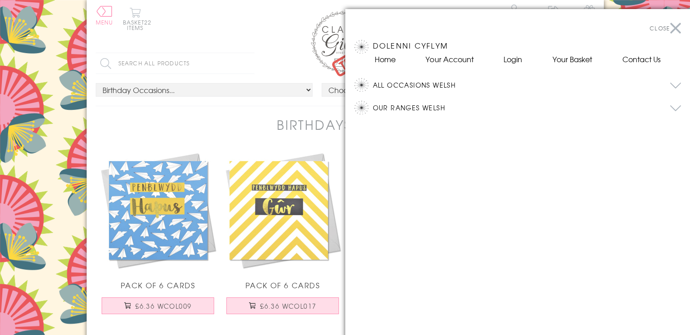
click at [430, 107] on button "Our Ranges Welsh" at bounding box center [527, 108] width 309 height 14
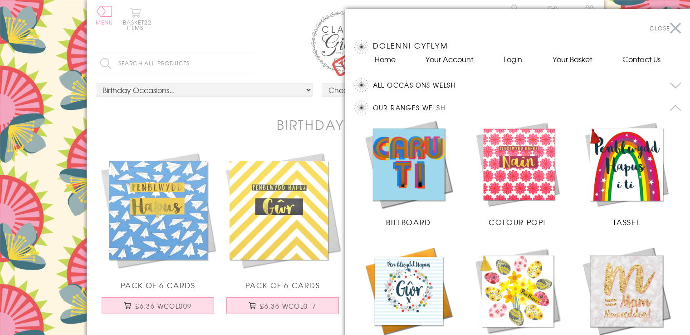
click at [401, 159] on img at bounding box center [409, 164] width 91 height 91
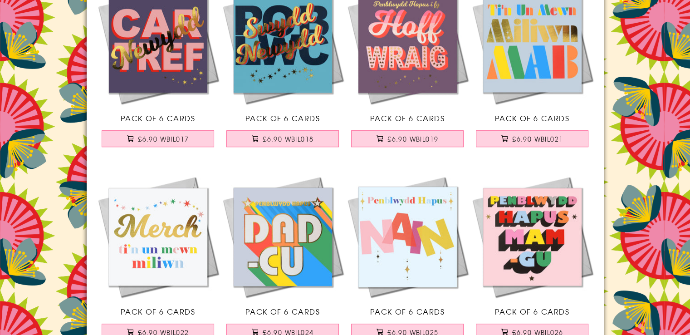
scroll to position [778, 0]
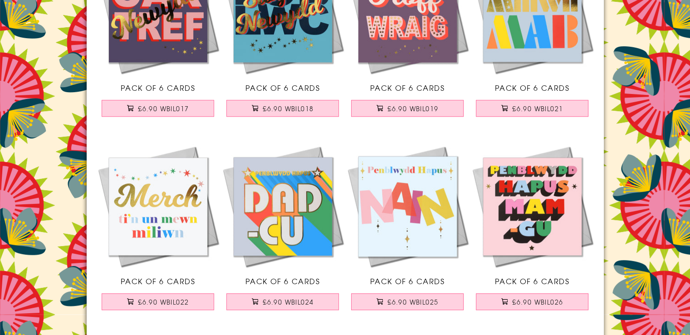
click at [690, 162] on html "Close Dolenni Cyflym Home Your Account Login Your Basket Contact Us All Occasio…" at bounding box center [345, 220] width 690 height 1996
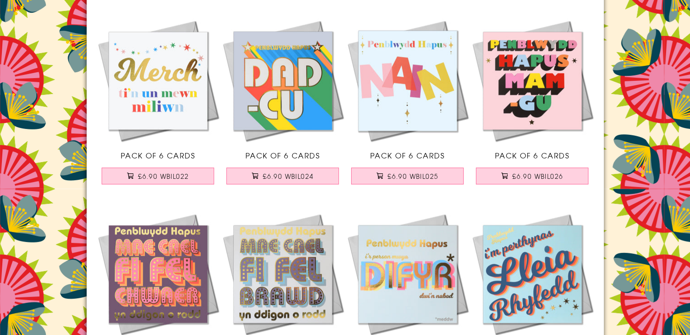
scroll to position [0, 0]
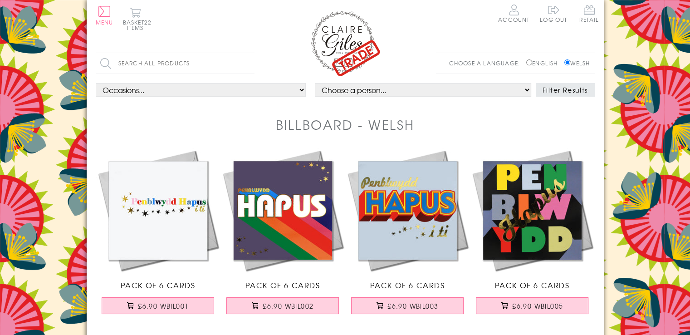
click at [527, 63] on input "English" at bounding box center [530, 62] width 6 height 6
radio input "true"
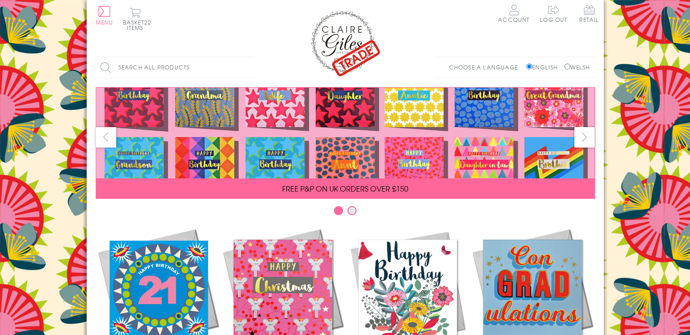
click at [147, 64] on input "Search all products" at bounding box center [175, 67] width 159 height 20
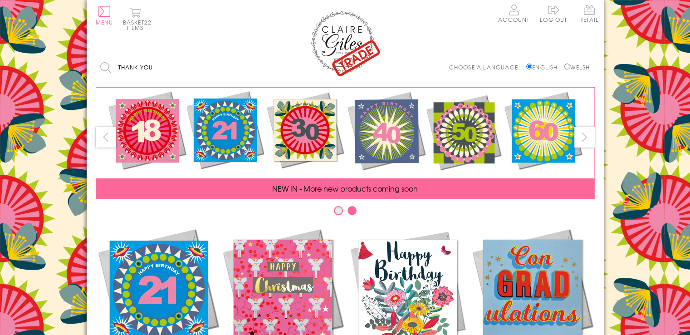
type input "thank you"
click at [246, 57] on input "Search" at bounding box center [250, 67] width 9 height 20
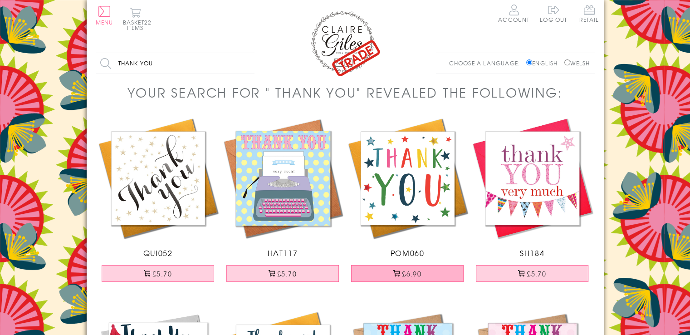
click at [391, 272] on button "£6.90" at bounding box center [407, 273] width 113 height 17
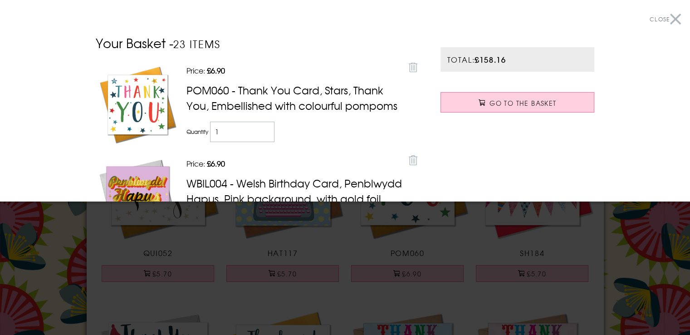
click at [670, 17] on button "Close" at bounding box center [665, 19] width 31 height 20
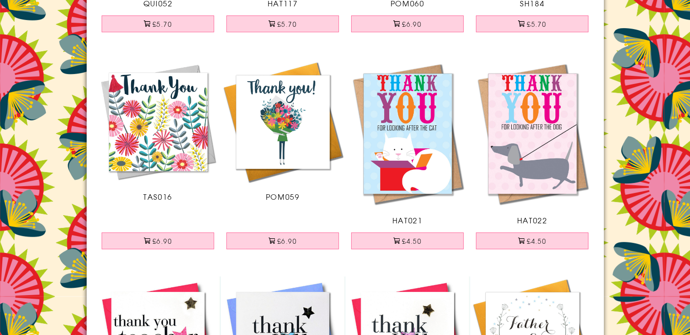
scroll to position [254, 0]
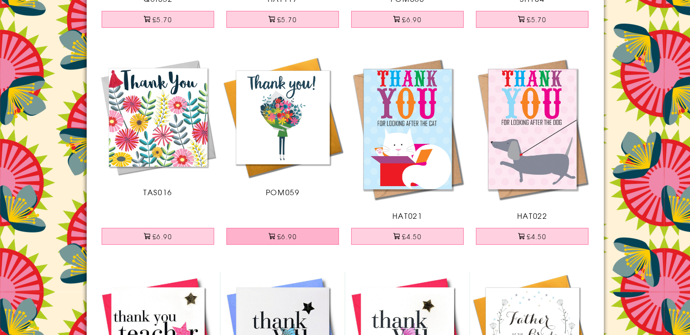
click at [271, 240] on button "£6.90" at bounding box center [282, 236] width 113 height 17
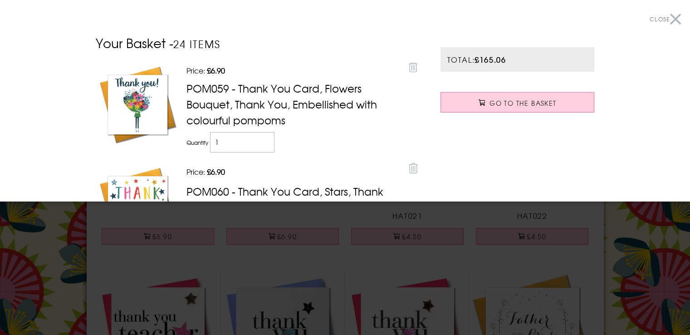
click at [668, 18] on button "Close" at bounding box center [665, 19] width 31 height 20
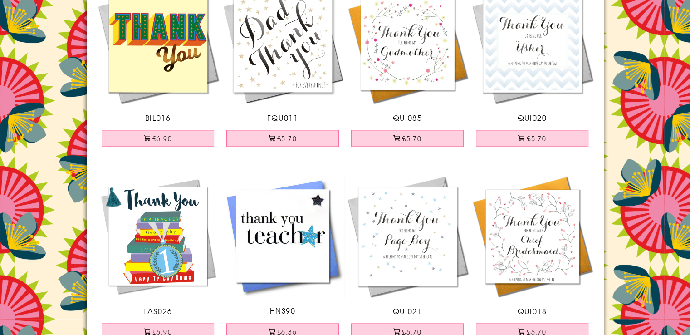
scroll to position [1344, 0]
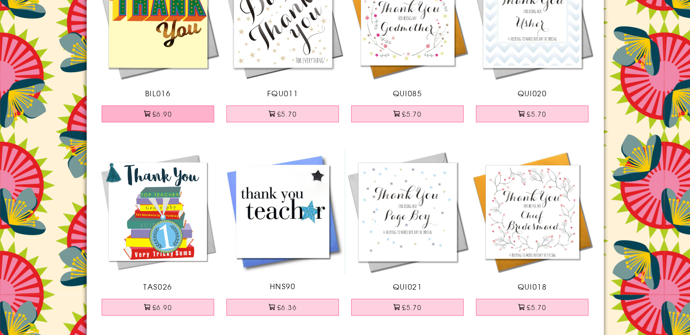
click at [166, 112] on button "£6.90" at bounding box center [158, 113] width 113 height 17
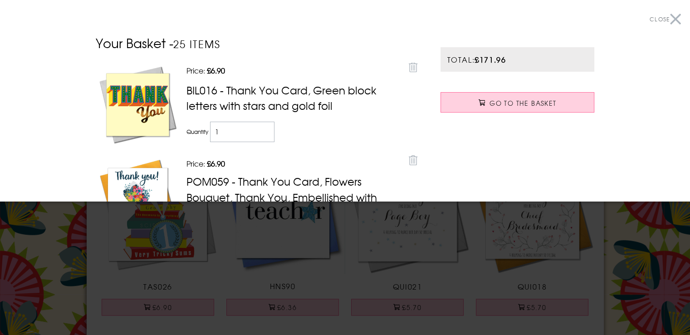
click at [670, 17] on button "Close" at bounding box center [665, 19] width 31 height 20
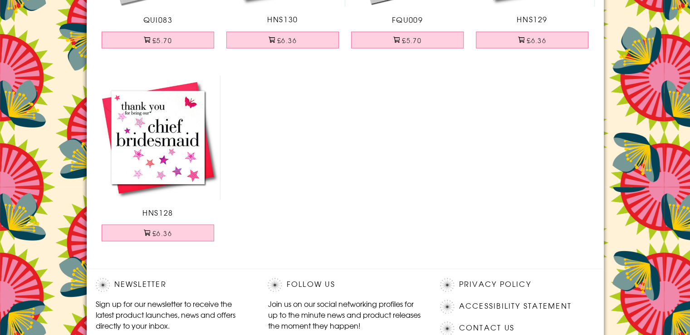
scroll to position [0, 0]
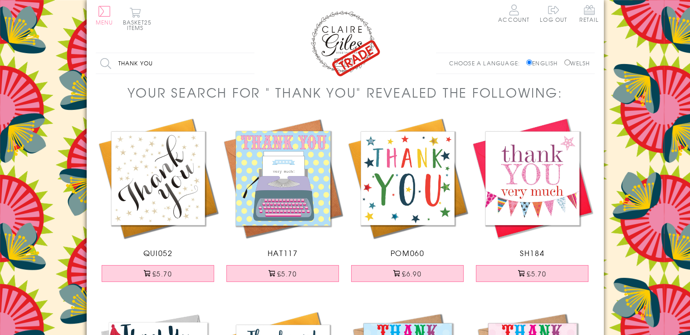
click at [105, 13] on button "Menu" at bounding box center [105, 15] width 18 height 19
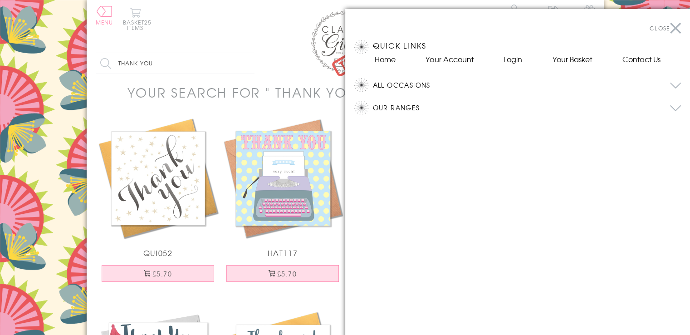
click at [394, 84] on button "All Occasions" at bounding box center [527, 85] width 309 height 14
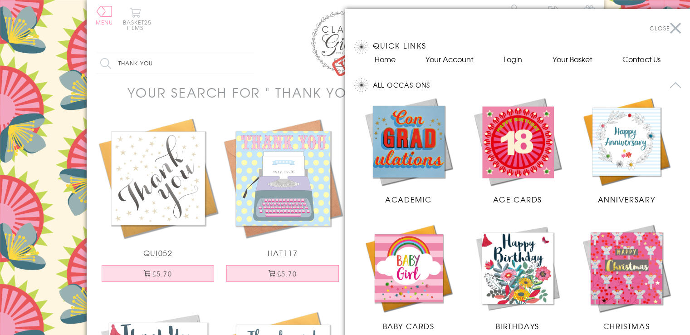
click at [533, 146] on img at bounding box center [518, 141] width 91 height 91
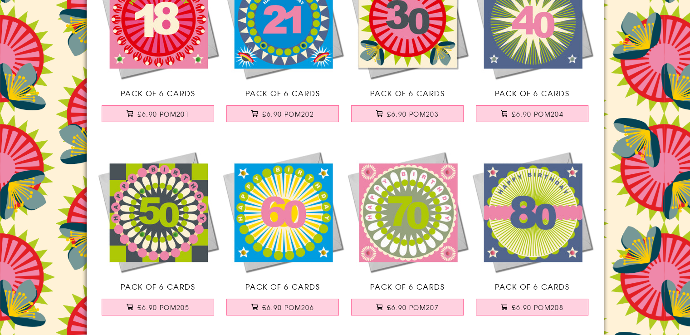
scroll to position [158, 0]
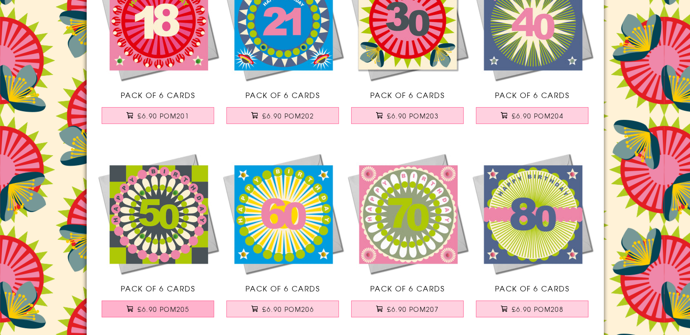
click at [180, 309] on span "£6.90 POM205" at bounding box center [164, 309] width 52 height 9
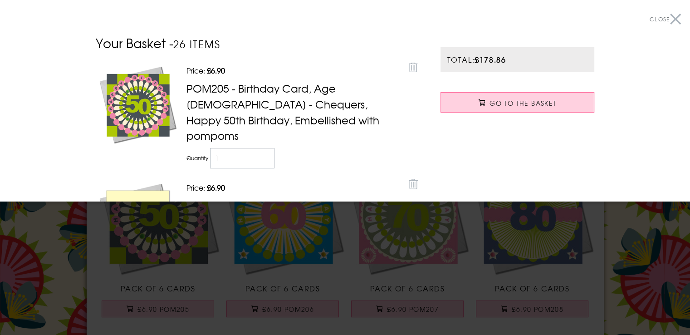
click at [671, 17] on button "Close" at bounding box center [665, 19] width 31 height 20
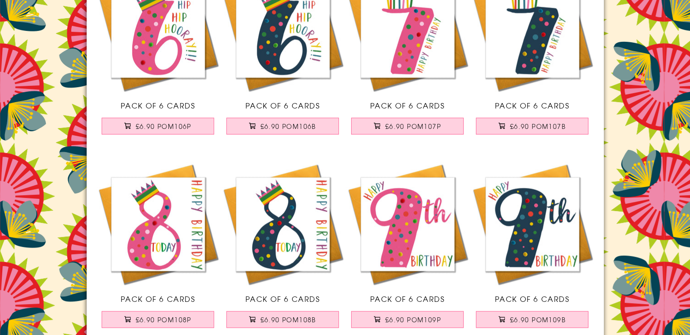
scroll to position [1147, 0]
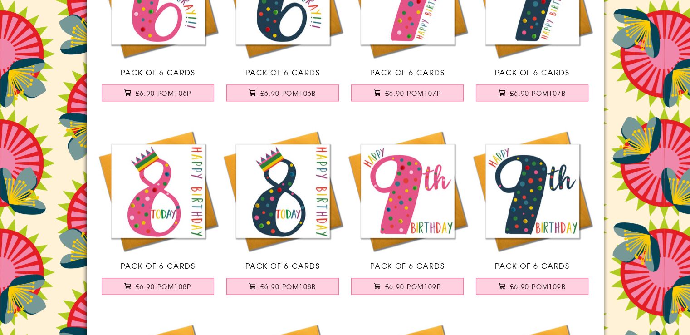
drag, startPoint x: 689, startPoint y: 196, endPoint x: 697, endPoint y: 223, distance: 28.6
drag, startPoint x: 690, startPoint y: 182, endPoint x: 695, endPoint y: 189, distance: 8.4
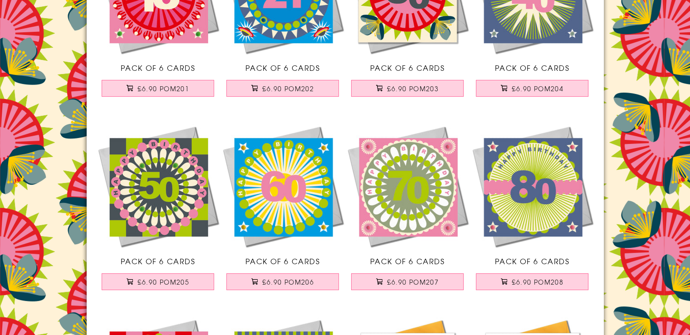
scroll to position [0, 0]
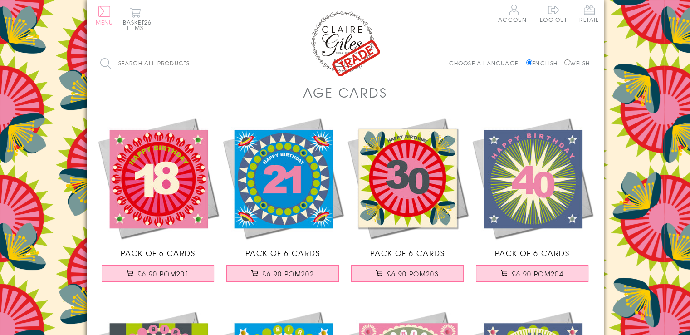
click at [108, 12] on button "Menu" at bounding box center [105, 15] width 18 height 19
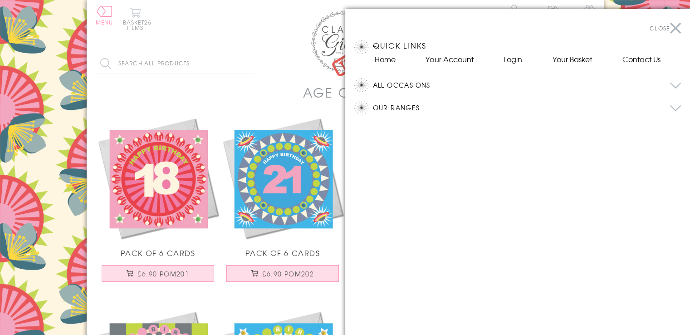
click at [409, 83] on button "All Occasions" at bounding box center [527, 85] width 309 height 14
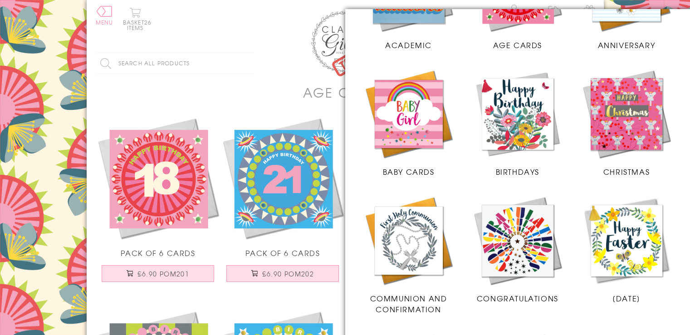
scroll to position [152, 0]
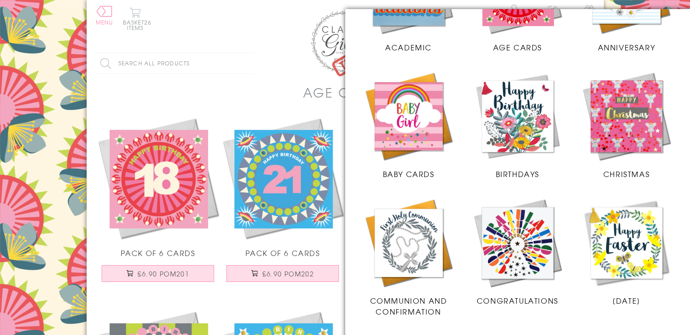
click at [414, 116] on img at bounding box center [409, 116] width 91 height 91
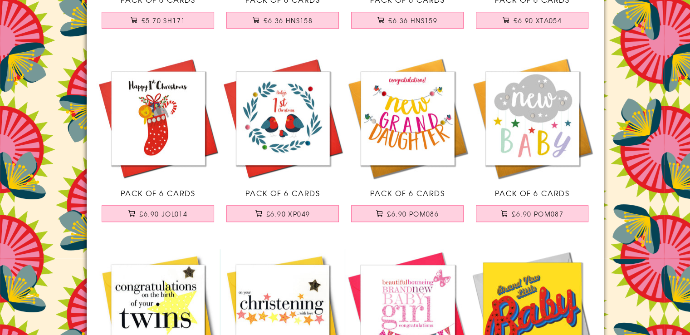
scroll to position [842, 0]
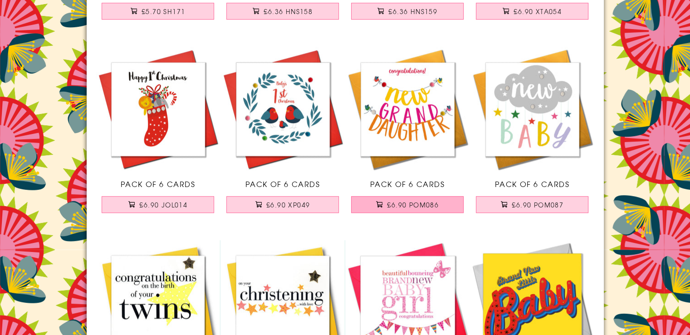
click at [425, 207] on span "£6.90 POM086" at bounding box center [413, 204] width 52 height 9
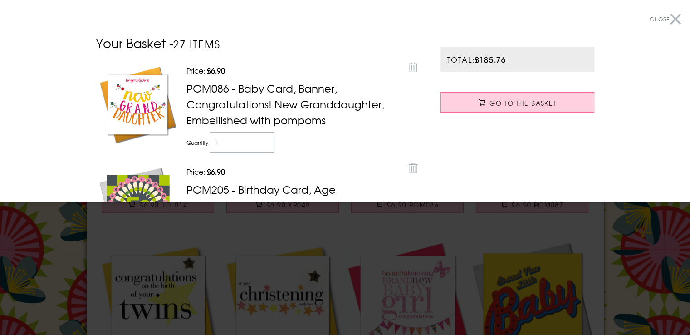
click at [663, 17] on button "Close" at bounding box center [665, 19] width 31 height 20
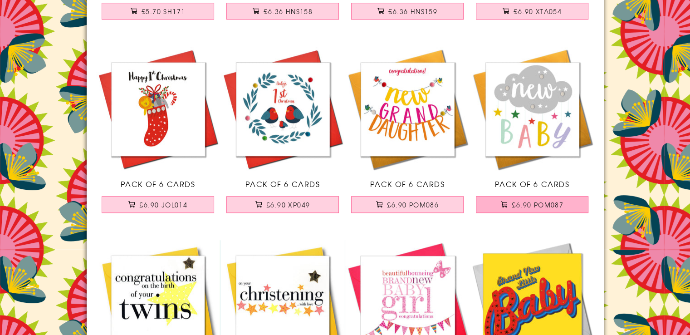
click at [531, 202] on span "£6.90 POM087" at bounding box center [538, 204] width 52 height 9
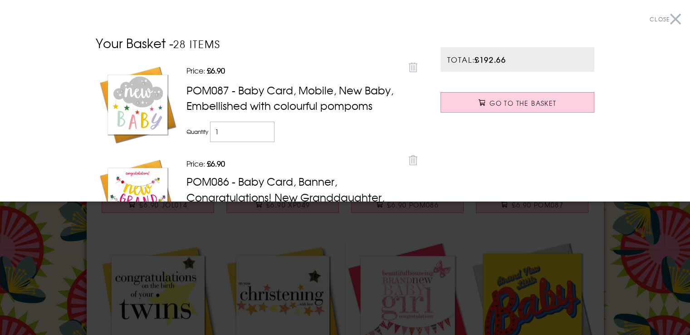
click at [671, 17] on button "Close" at bounding box center [665, 19] width 31 height 20
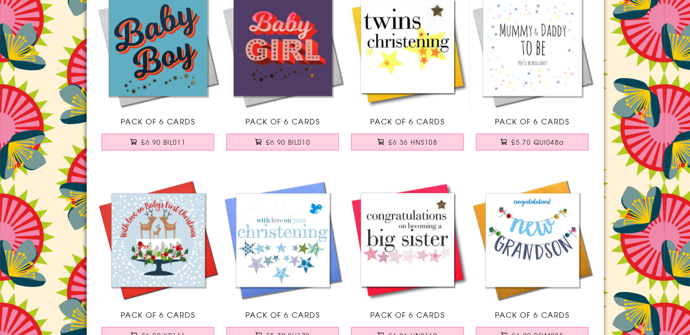
scroll to position [1300, 0]
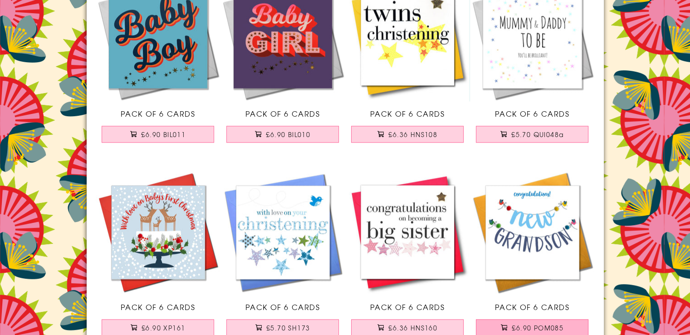
click at [539, 320] on button "£6.90 POM085" at bounding box center [532, 327] width 113 height 17
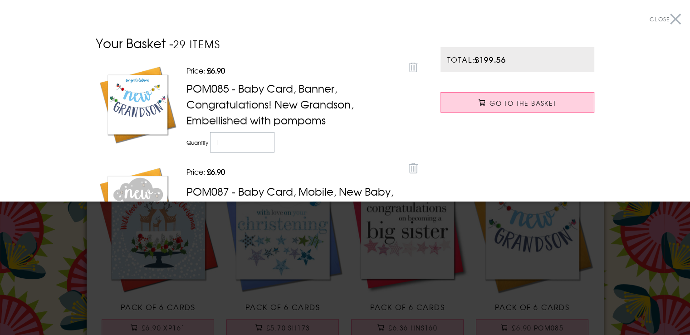
click at [666, 18] on button "Close" at bounding box center [665, 19] width 31 height 20
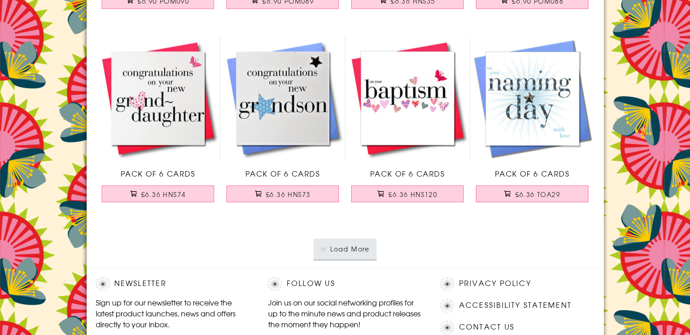
scroll to position [1899, 0]
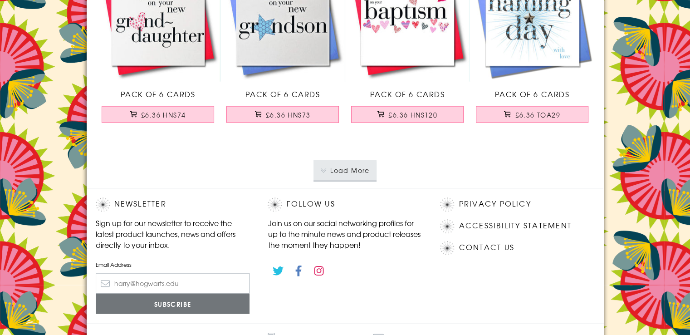
click at [356, 169] on button "Load More" at bounding box center [345, 170] width 63 height 20
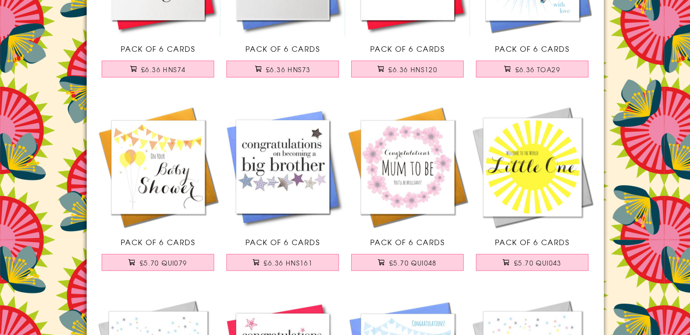
scroll to position [1958, 0]
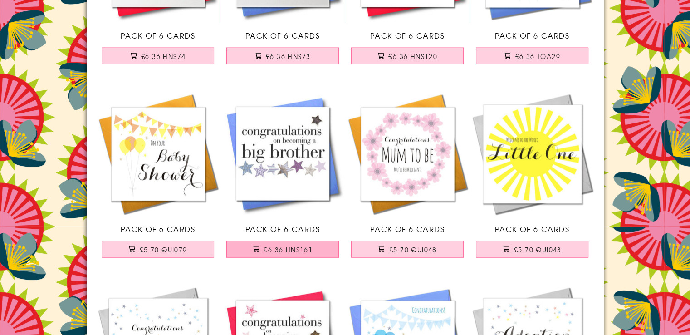
click at [295, 249] on span "£6.36 HNS161" at bounding box center [288, 249] width 49 height 9
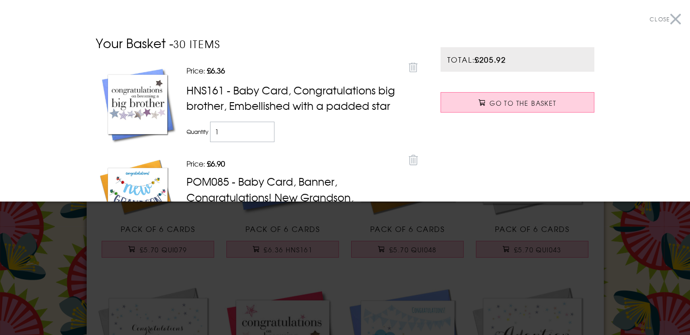
click at [669, 15] on button "Close" at bounding box center [665, 19] width 31 height 20
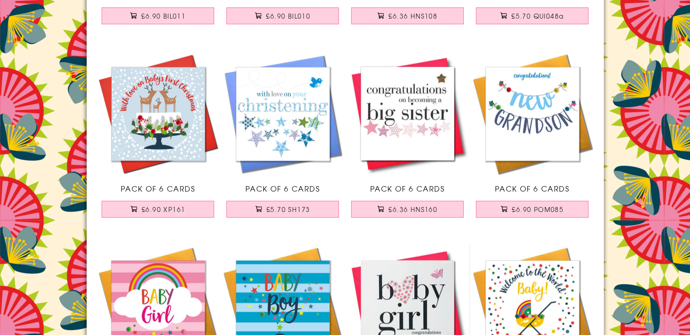
scroll to position [1422, 0]
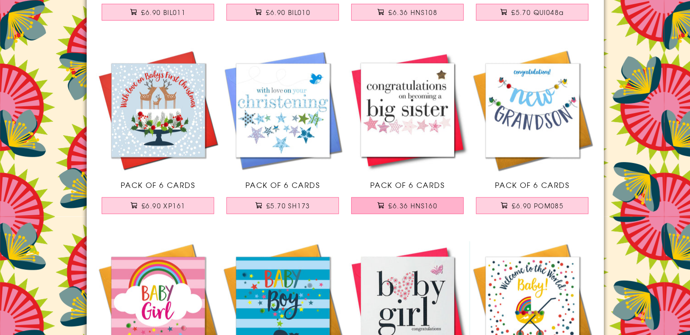
click at [415, 208] on span "£6.36 HNS160" at bounding box center [413, 205] width 49 height 9
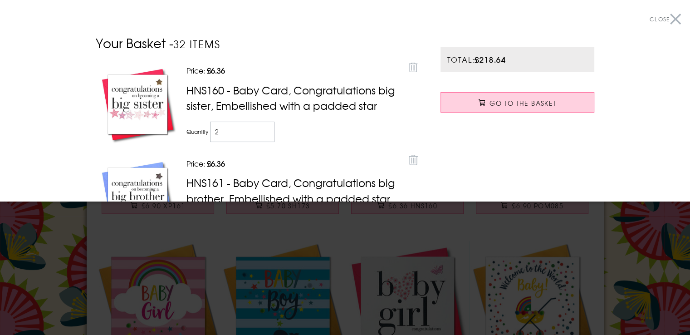
click at [669, 16] on button "Close" at bounding box center [665, 19] width 31 height 20
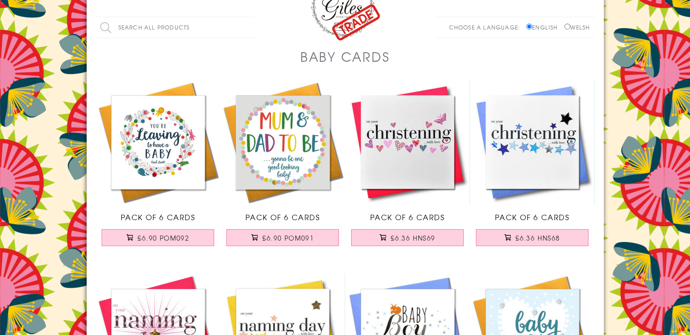
scroll to position [0, 0]
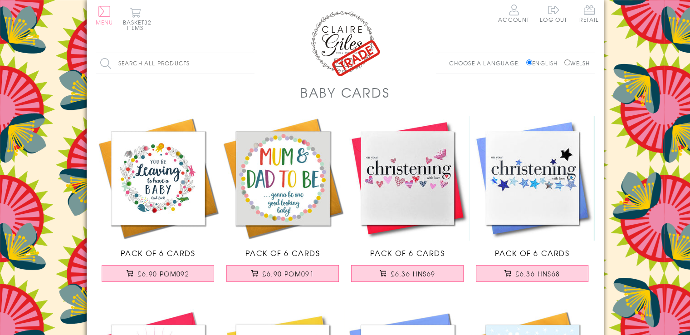
click at [105, 12] on button "Menu" at bounding box center [105, 15] width 18 height 19
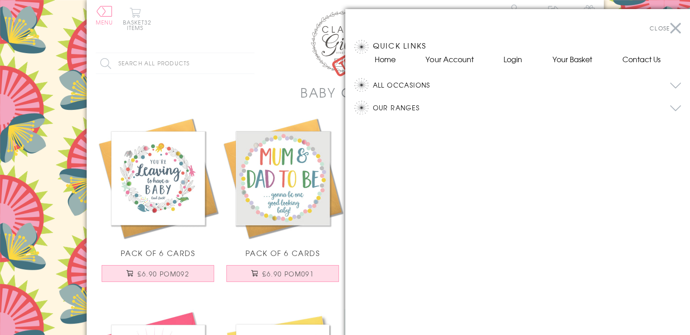
click at [399, 82] on button "All Occasions" at bounding box center [527, 85] width 309 height 14
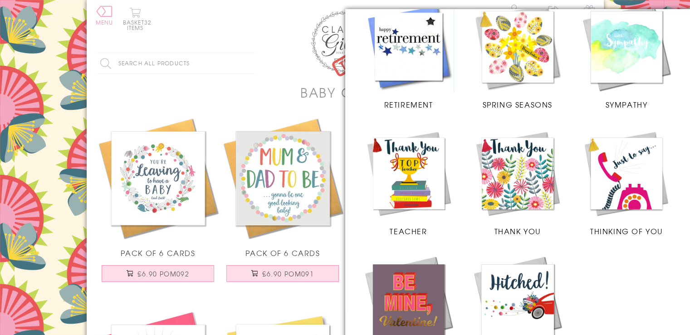
scroll to position [872, 0]
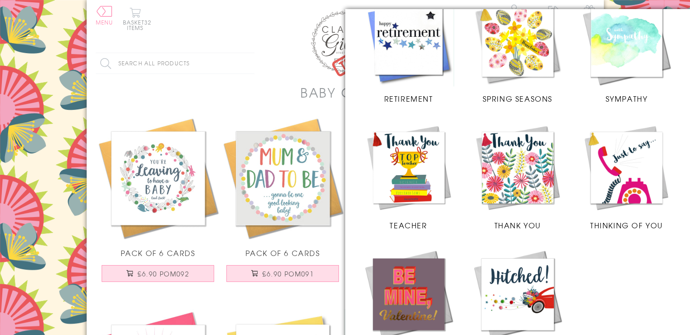
click at [527, 277] on img at bounding box center [518, 294] width 91 height 91
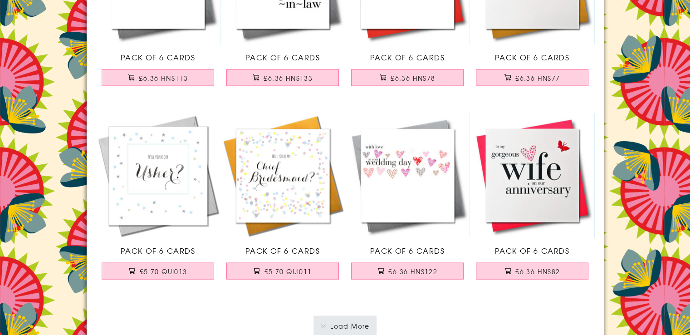
scroll to position [1839, 0]
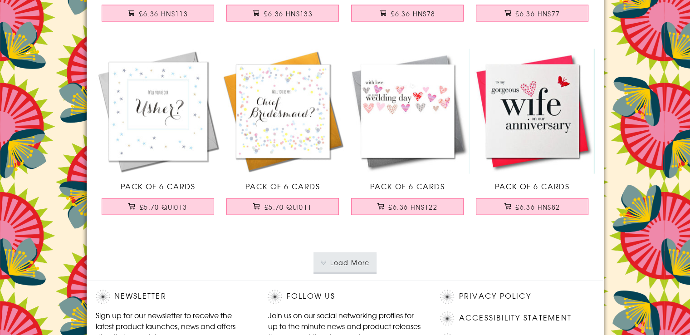
click at [343, 258] on button "Load More" at bounding box center [345, 262] width 63 height 20
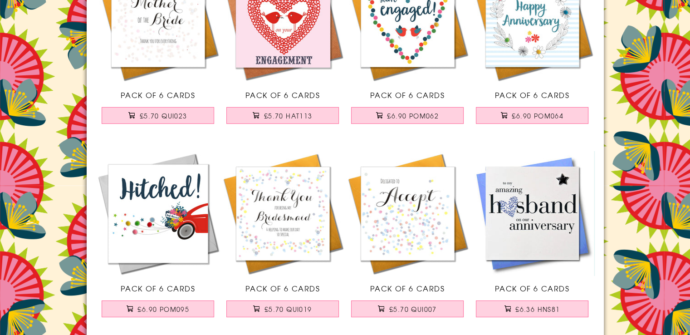
scroll to position [3126, 0]
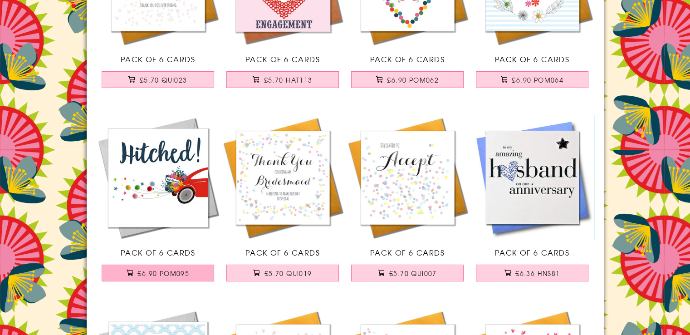
click at [175, 269] on span "£6.90 POM095" at bounding box center [164, 273] width 52 height 9
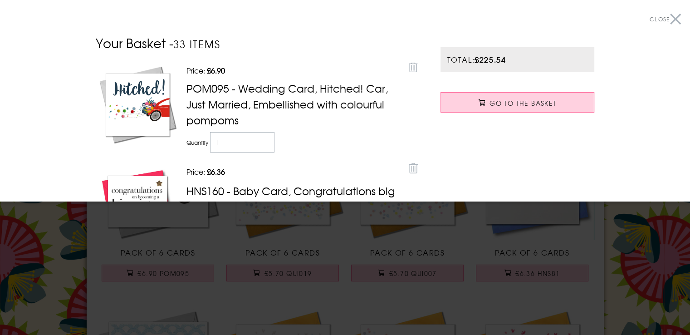
click at [672, 17] on button "Close" at bounding box center [665, 19] width 31 height 20
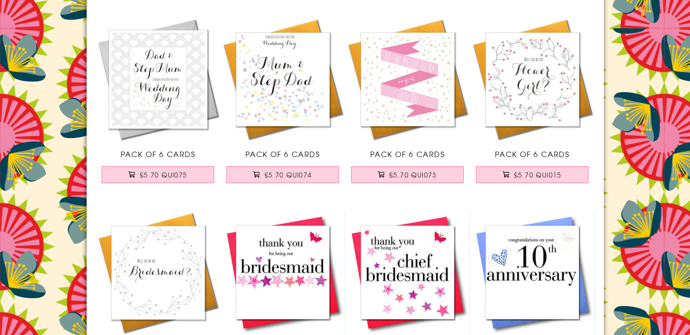
scroll to position [0, 0]
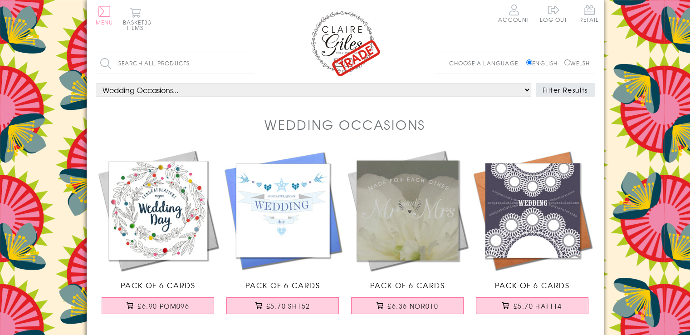
click at [104, 13] on button "Menu" at bounding box center [105, 15] width 18 height 19
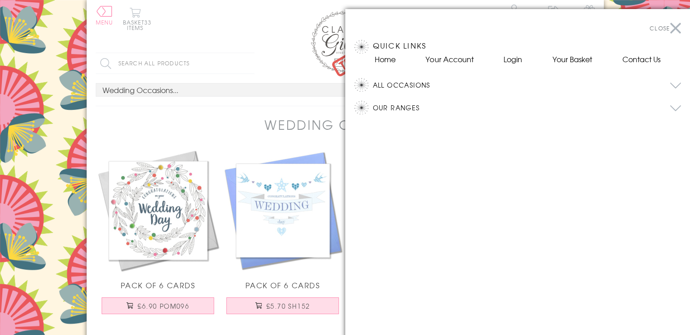
click at [404, 84] on button "All Occasions" at bounding box center [527, 85] width 309 height 14
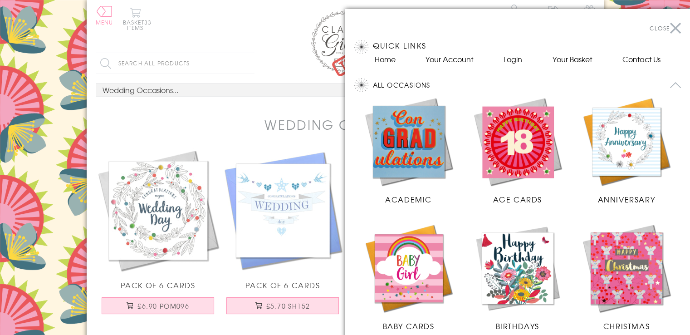
click at [404, 84] on button "All Occasions" at bounding box center [527, 85] width 309 height 14
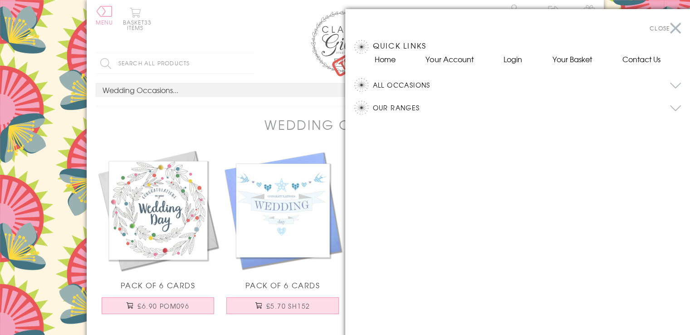
click at [410, 83] on button "All Occasions" at bounding box center [527, 85] width 309 height 14
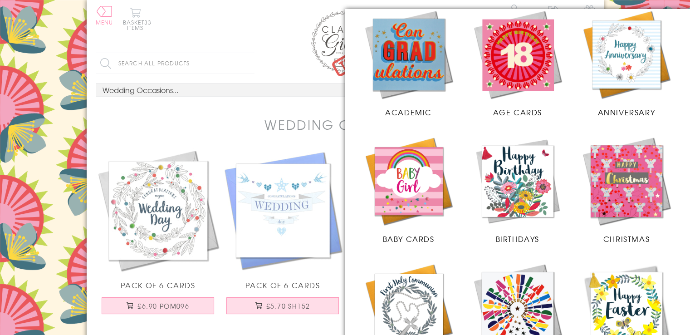
click at [518, 189] on img at bounding box center [518, 181] width 91 height 91
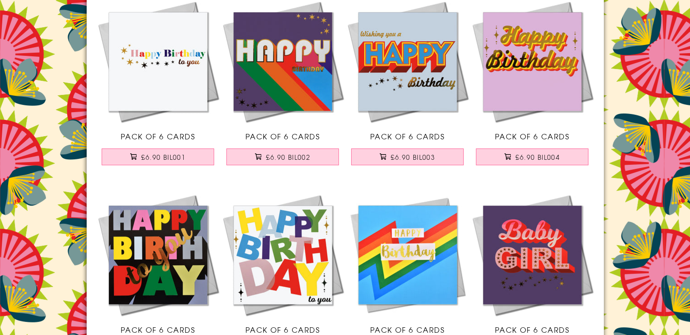
scroll to position [162, 0]
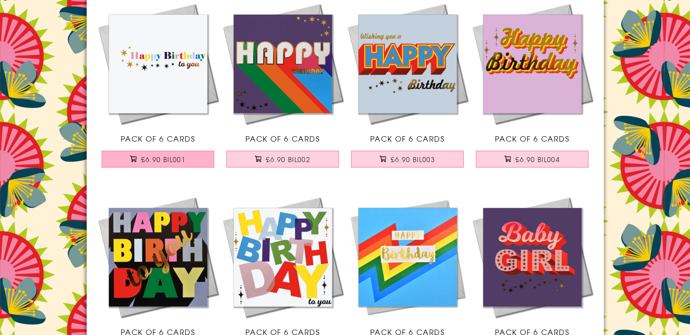
click at [149, 159] on span "£6.90 BIL001" at bounding box center [163, 159] width 44 height 9
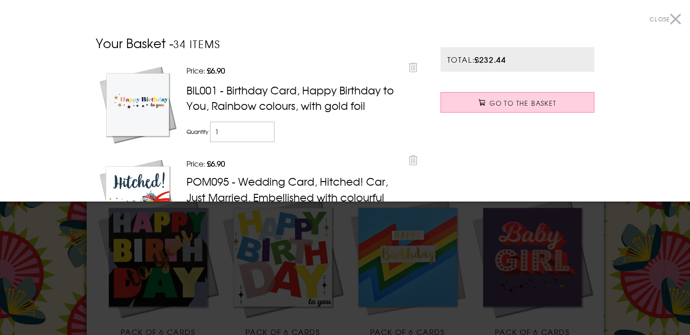
click at [672, 16] on button "Close" at bounding box center [665, 19] width 31 height 20
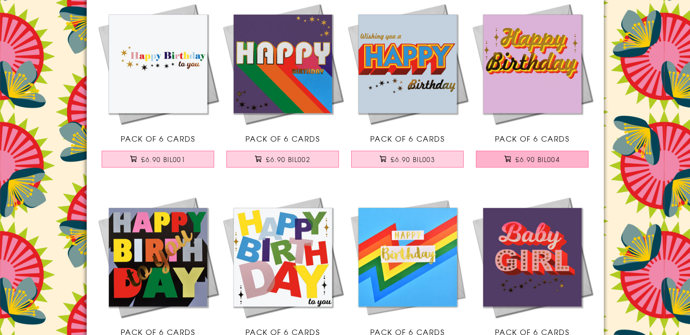
click at [523, 160] on span "£6.90 BIL004" at bounding box center [538, 159] width 44 height 9
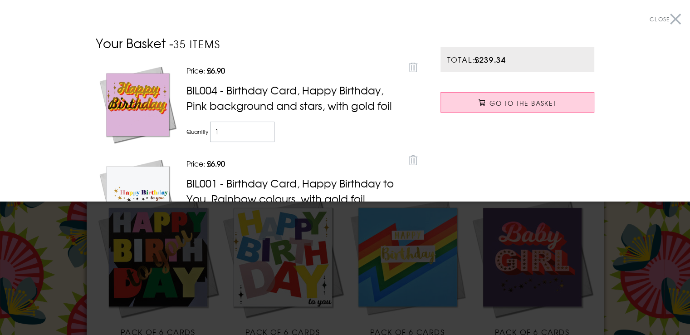
click at [671, 17] on button "Close" at bounding box center [665, 19] width 31 height 20
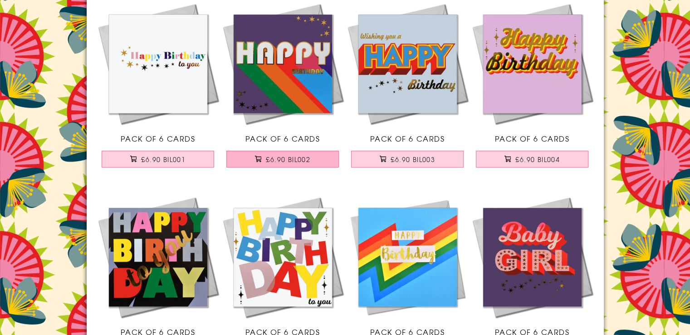
click at [284, 159] on span "£6.90 BIL002" at bounding box center [288, 159] width 44 height 9
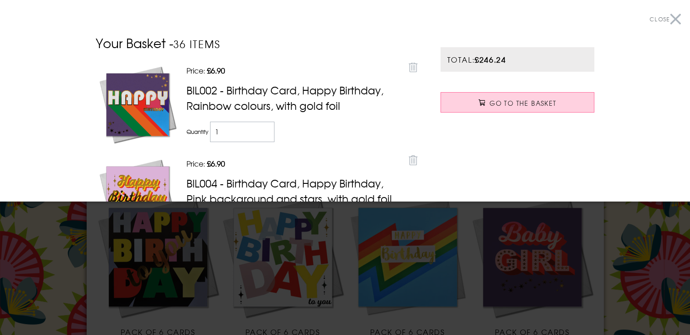
click at [669, 19] on button "Close" at bounding box center [665, 19] width 31 height 20
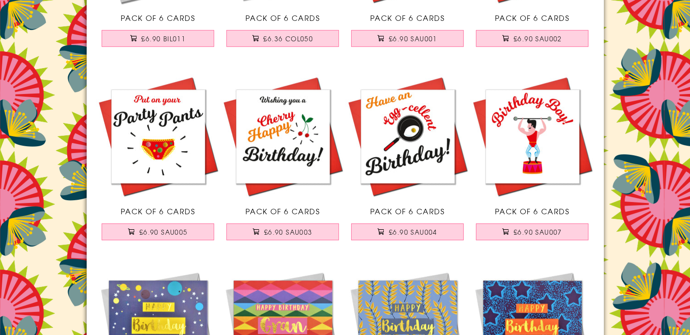
scroll to position [674, 0]
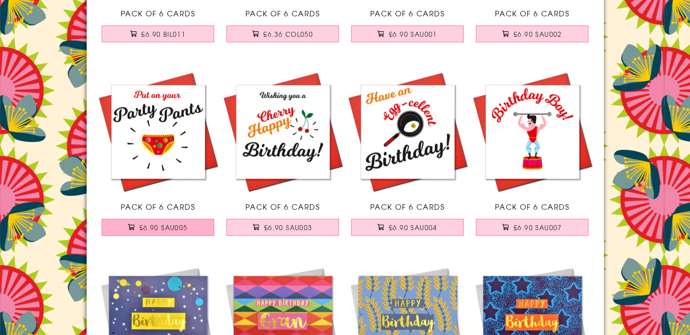
click at [158, 226] on span "£6.90 SAU005" at bounding box center [163, 227] width 49 height 9
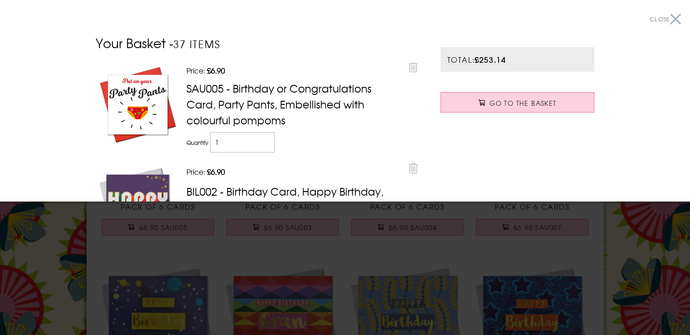
click at [669, 16] on button "Close" at bounding box center [665, 19] width 31 height 20
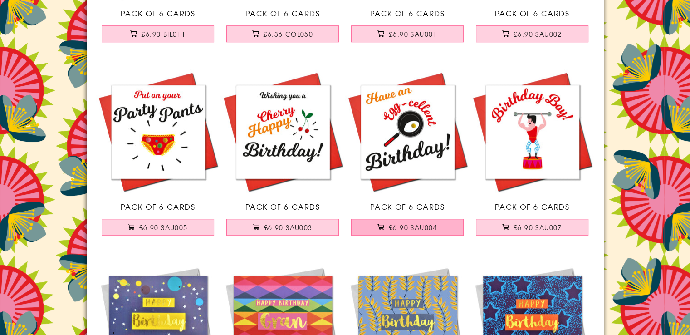
click at [435, 227] on span "£6.90 SAU004" at bounding box center [413, 227] width 49 height 9
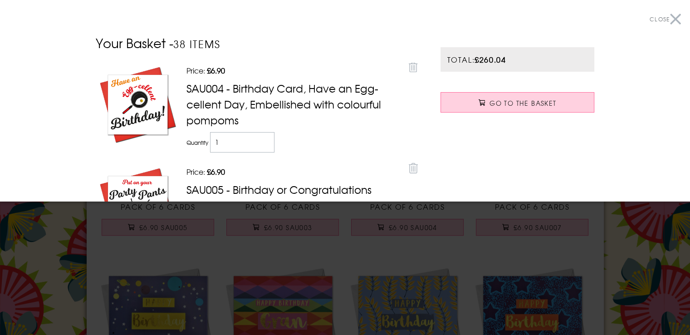
click at [663, 18] on span "Close" at bounding box center [660, 19] width 20 height 8
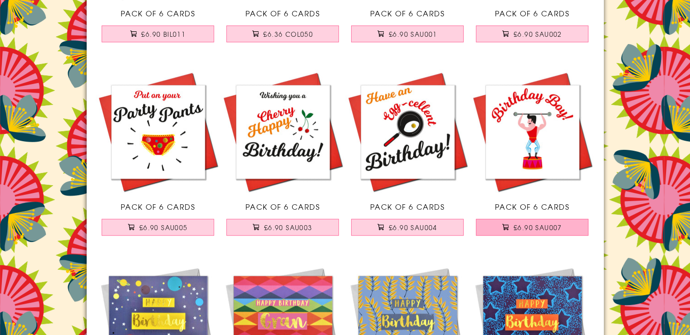
click at [546, 224] on span "£6.90 SAU007" at bounding box center [538, 227] width 49 height 9
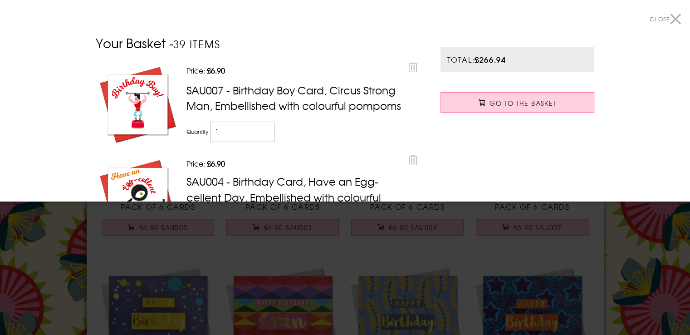
click at [668, 17] on button "Close" at bounding box center [665, 19] width 31 height 20
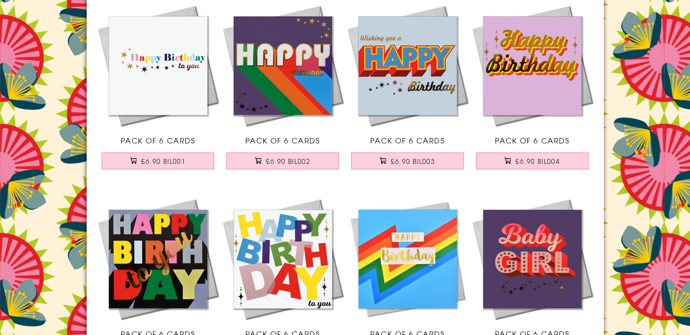
scroll to position [0, 0]
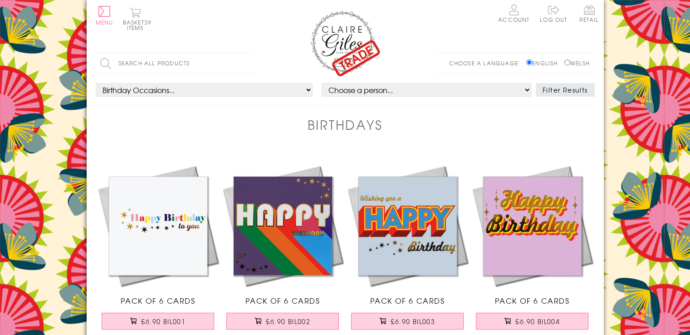
click at [565, 61] on input "Welsh" at bounding box center [568, 62] width 6 height 6
radio input "true"
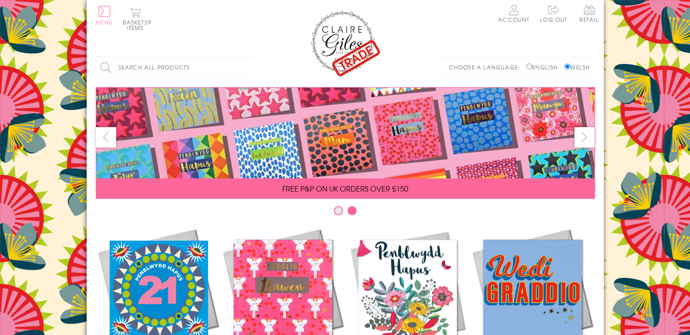
click at [105, 16] on button "Menu" at bounding box center [105, 15] width 18 height 19
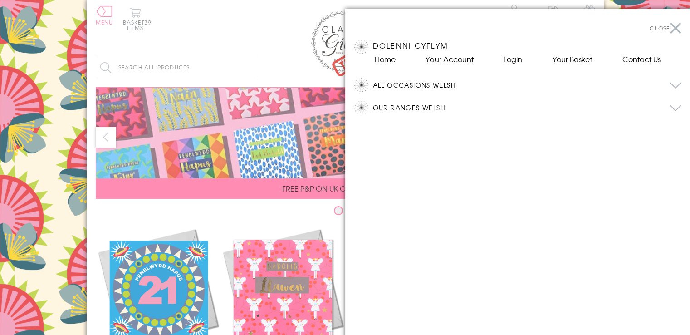
click at [409, 105] on button "Our Ranges Welsh" at bounding box center [527, 108] width 309 height 14
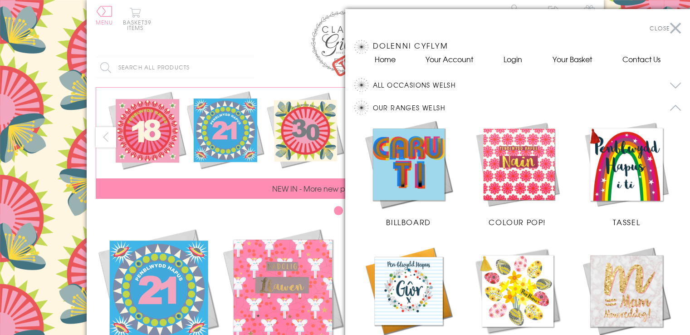
click at [403, 84] on button "All Occasions Welsh" at bounding box center [527, 85] width 309 height 14
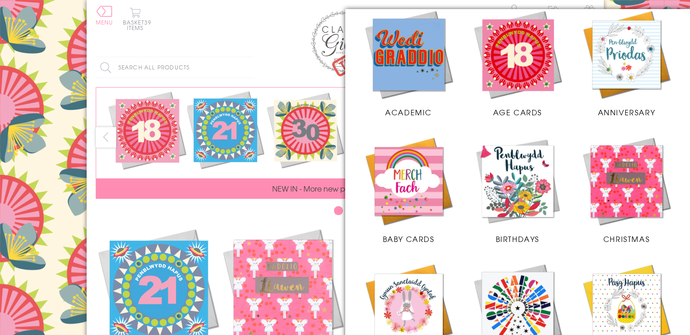
click at [621, 176] on img at bounding box center [626, 181] width 91 height 91
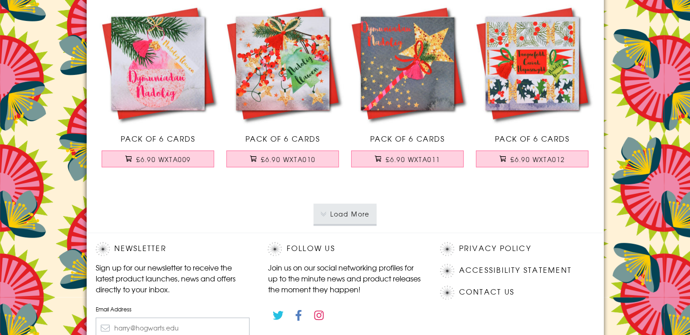
scroll to position [1881, 0]
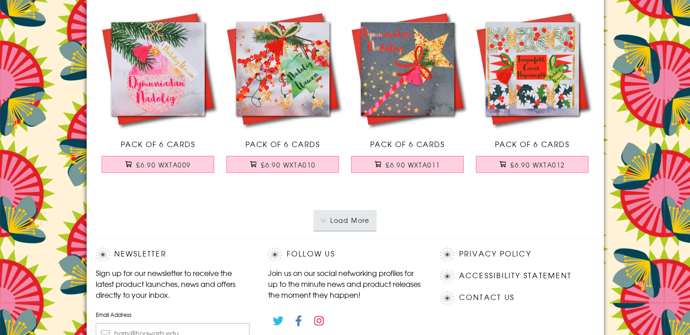
click at [352, 218] on button "Load More" at bounding box center [345, 220] width 63 height 20
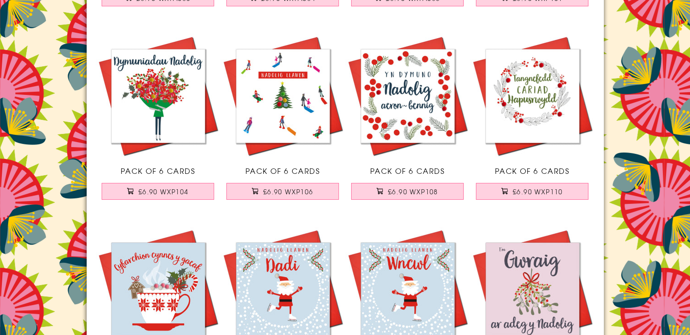
scroll to position [3397, 0]
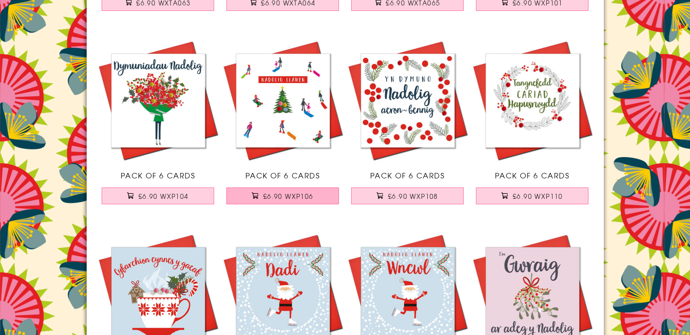
click at [273, 192] on span "£6.90 WXP106" at bounding box center [288, 196] width 50 height 9
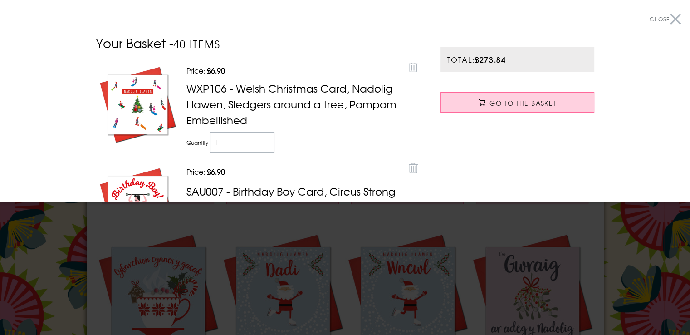
click at [670, 17] on button "Close" at bounding box center [665, 19] width 31 height 20
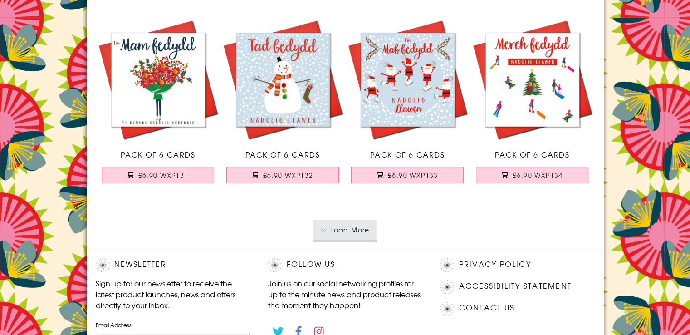
scroll to position [3815, 0]
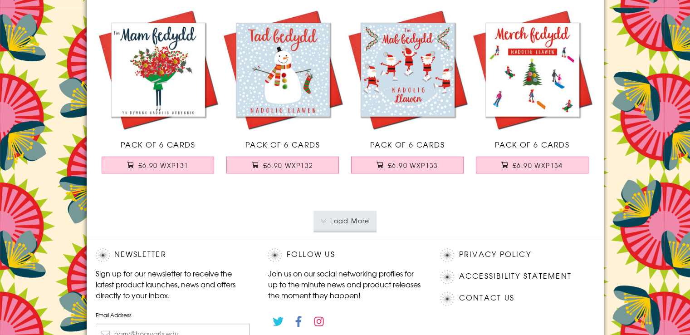
click at [355, 220] on button "Load More" at bounding box center [345, 221] width 63 height 20
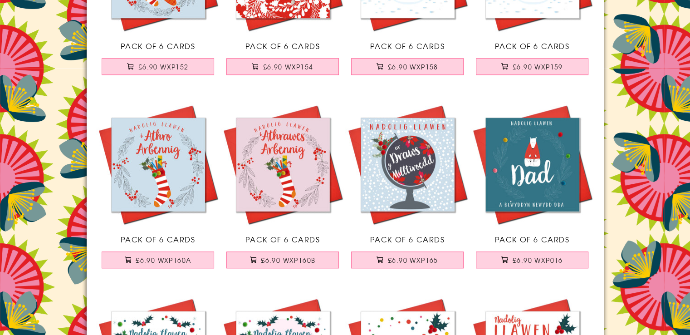
scroll to position [4307, 0]
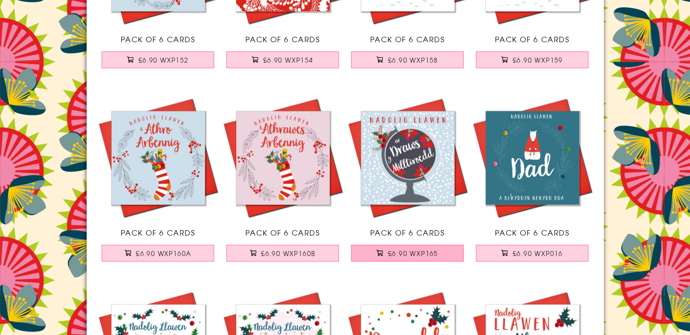
click at [421, 249] on span "£6.90 WXP165" at bounding box center [413, 253] width 50 height 9
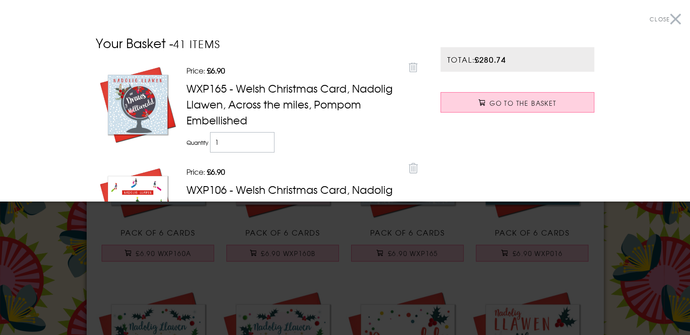
click at [668, 20] on button "Close" at bounding box center [665, 19] width 31 height 20
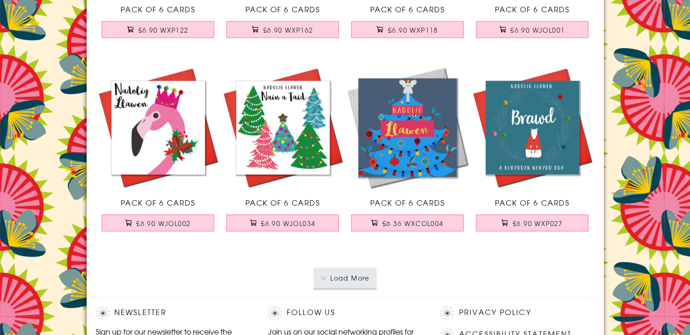
scroll to position [5747, 0]
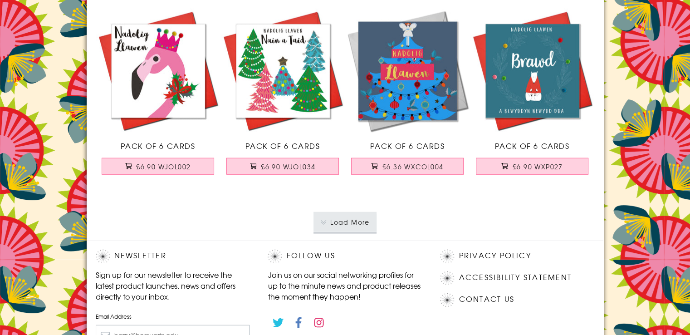
click at [351, 217] on button "Load More" at bounding box center [345, 222] width 63 height 20
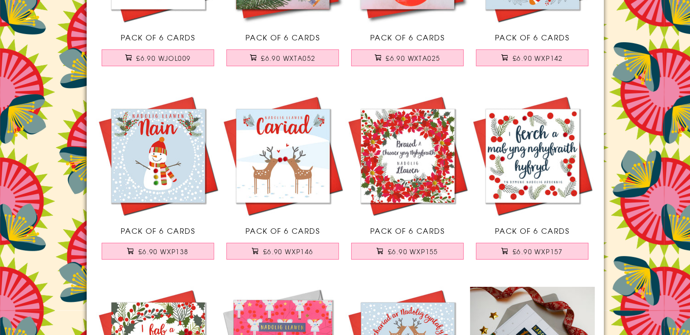
scroll to position [6233, 0]
